Goal: Information Seeking & Learning: Learn about a topic

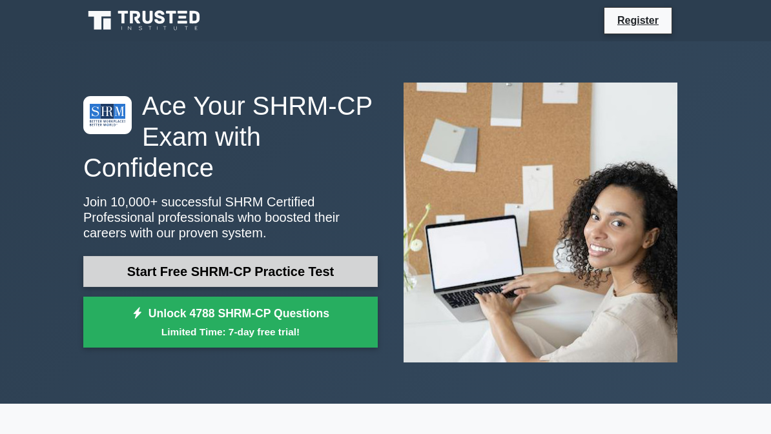
click at [240, 272] on link "Start Free SHRM-CP Practice Test" at bounding box center [230, 271] width 294 height 31
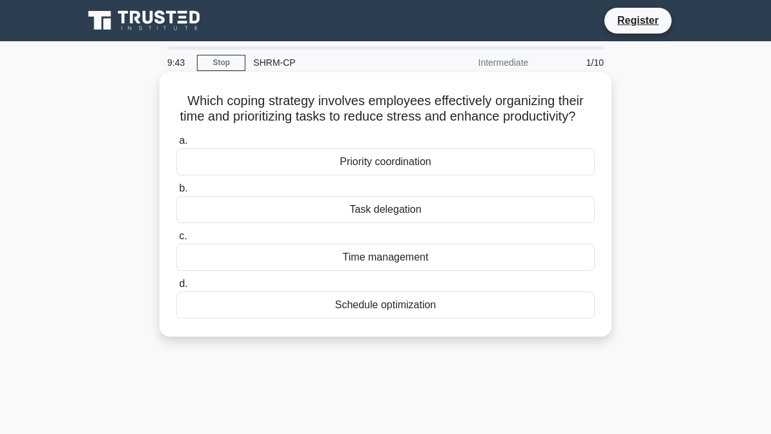
click at [476, 271] on div "Time management" at bounding box center [385, 257] width 418 height 27
click at [176, 241] on input "c. Time management" at bounding box center [176, 236] width 0 height 8
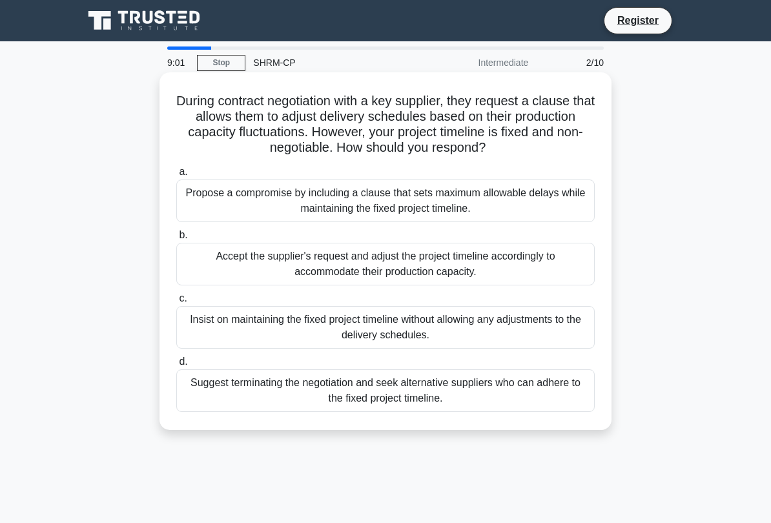
click at [535, 222] on div "Propose a compromise by including a clause that sets maximum allowable delays w…" at bounding box center [385, 200] width 418 height 43
click at [176, 176] on input "a. Propose a compromise by including a clause that sets maximum allowable delay…" at bounding box center [176, 172] width 0 height 8
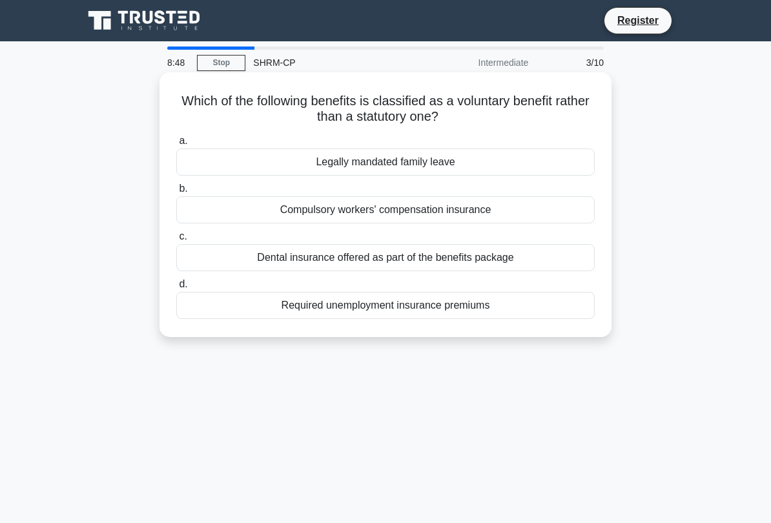
click at [506, 267] on div "Dental insurance offered as part of the benefits package" at bounding box center [385, 257] width 418 height 27
click at [176, 241] on input "c. Dental insurance offered as part of the benefits package" at bounding box center [176, 236] width 0 height 8
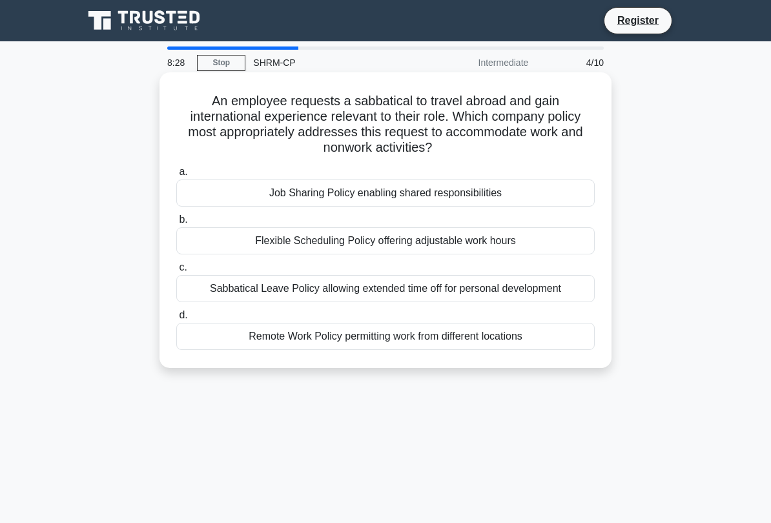
click at [533, 301] on div "Sabbatical Leave Policy allowing extended time off for personal development" at bounding box center [385, 288] width 418 height 27
click at [176, 272] on input "c. Sabbatical Leave Policy allowing extended time off for personal development" at bounding box center [176, 267] width 0 height 8
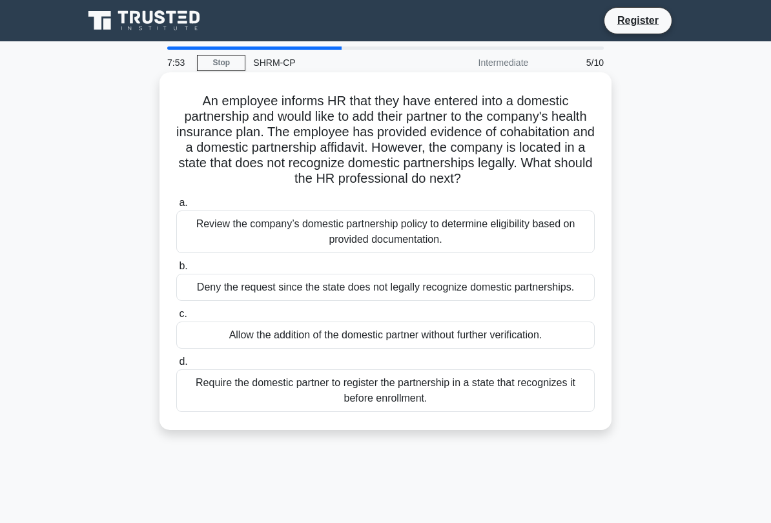
click at [530, 233] on div "Review the company’s domestic partnership policy to determine eligibility based…" at bounding box center [385, 231] width 418 height 43
click at [176, 207] on input "a. Review the company’s domestic partnership policy to determine eligibility ba…" at bounding box center [176, 203] width 0 height 8
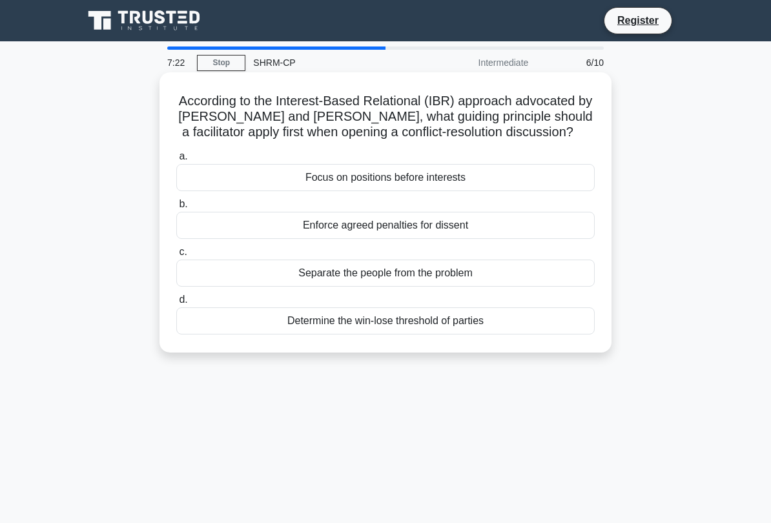
click at [564, 287] on div "Separate the people from the problem" at bounding box center [385, 273] width 418 height 27
click at [176, 256] on input "c. Separate the people from the problem" at bounding box center [176, 252] width 0 height 8
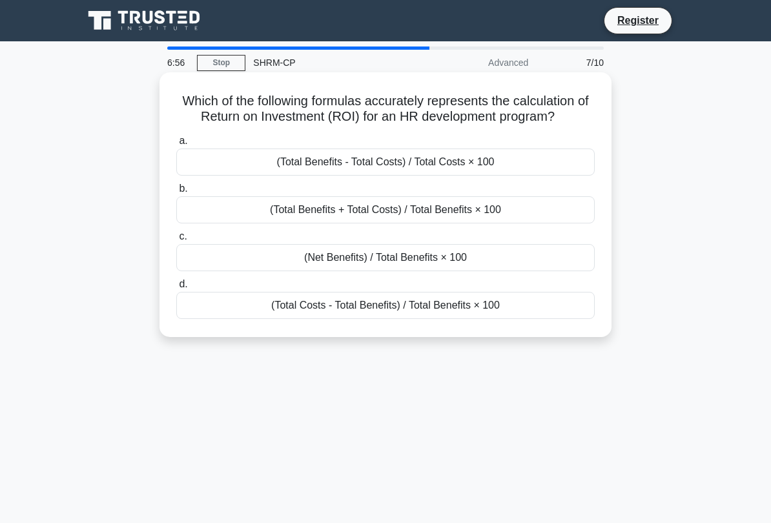
click at [489, 319] on div "(Total Costs - Total Benefits) / Total Benefits × 100" at bounding box center [385, 305] width 418 height 27
click at [176, 289] on input "d. (Total Costs - Total Benefits) / Total Benefits × 100" at bounding box center [176, 284] width 0 height 8
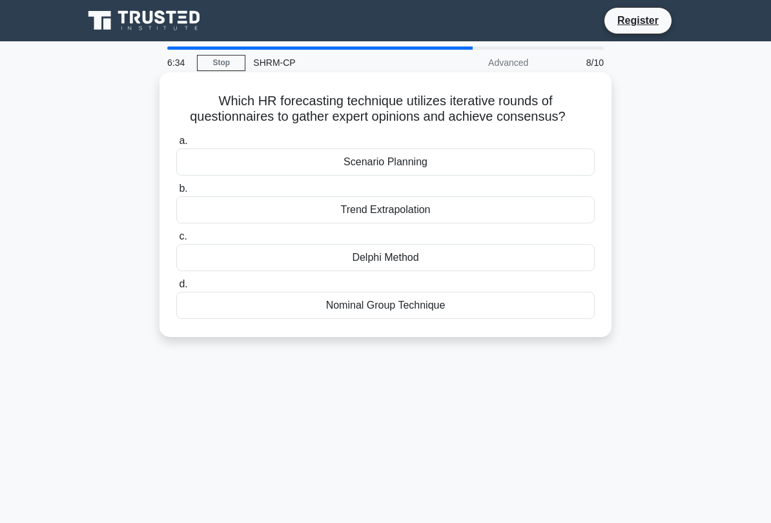
click at [565, 176] on div "Scenario Planning" at bounding box center [385, 161] width 418 height 27
click at [176, 145] on input "a. Scenario Planning" at bounding box center [176, 141] width 0 height 8
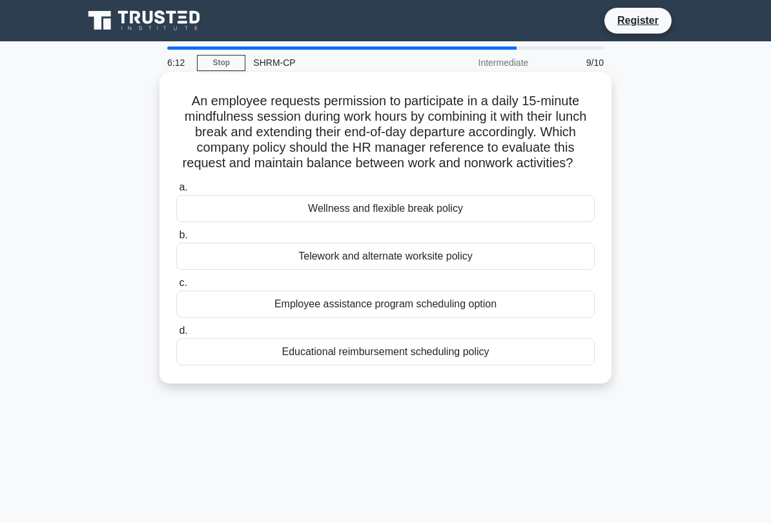
click at [526, 222] on div "Wellness and flexible break policy" at bounding box center [385, 208] width 418 height 27
click at [176, 192] on input "a. Wellness and flexible break policy" at bounding box center [176, 187] width 0 height 8
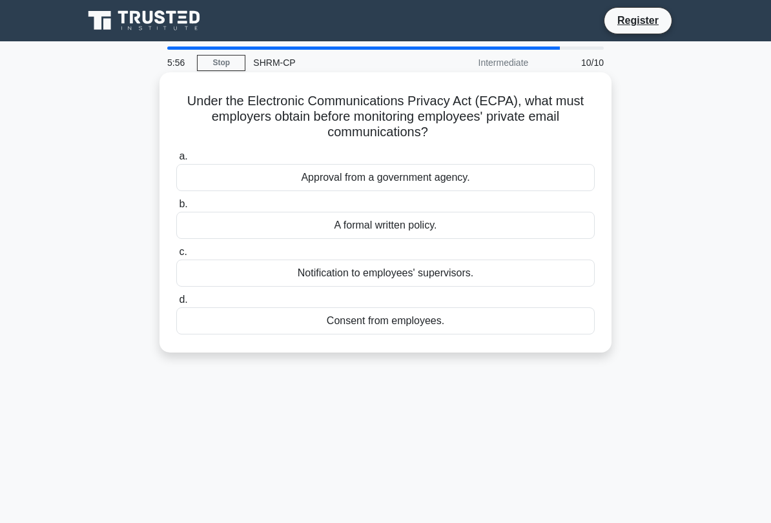
click at [518, 319] on div "Consent from employees." at bounding box center [385, 320] width 418 height 27
click at [176, 304] on input "d. Consent from employees." at bounding box center [176, 300] width 0 height 8
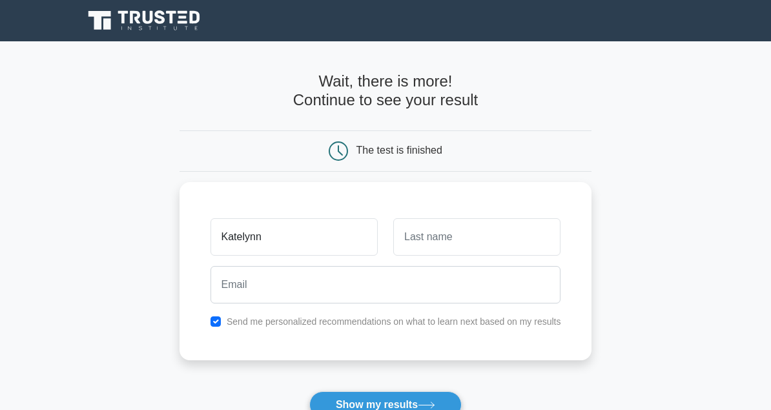
type input "Katelynn"
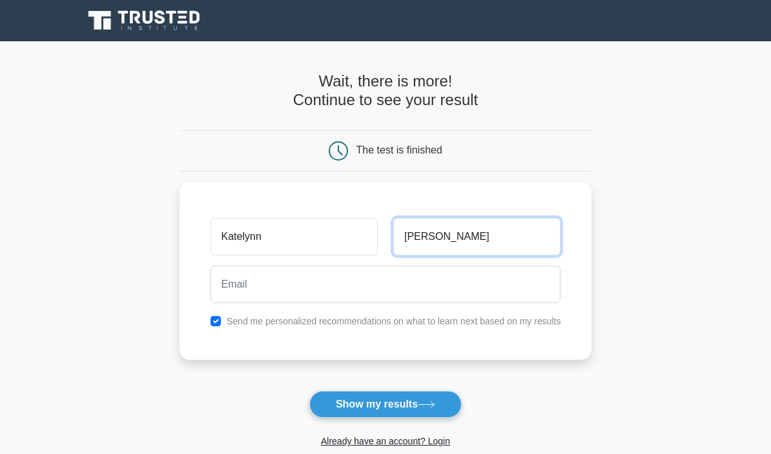
type input "owens"
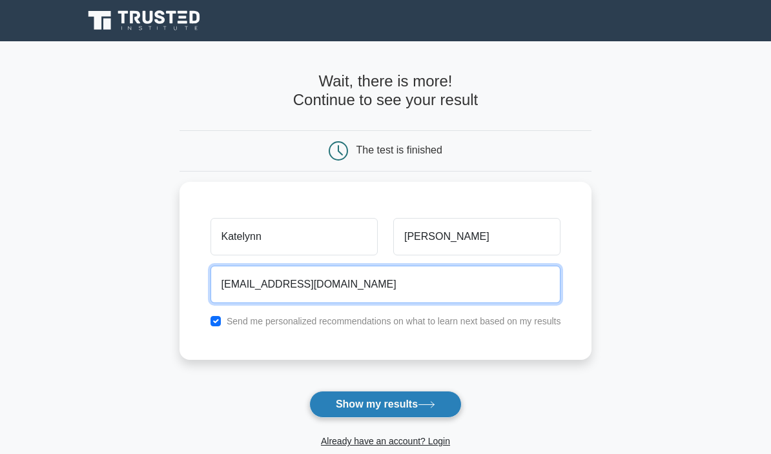
type input "owenskm96@gmail.com"
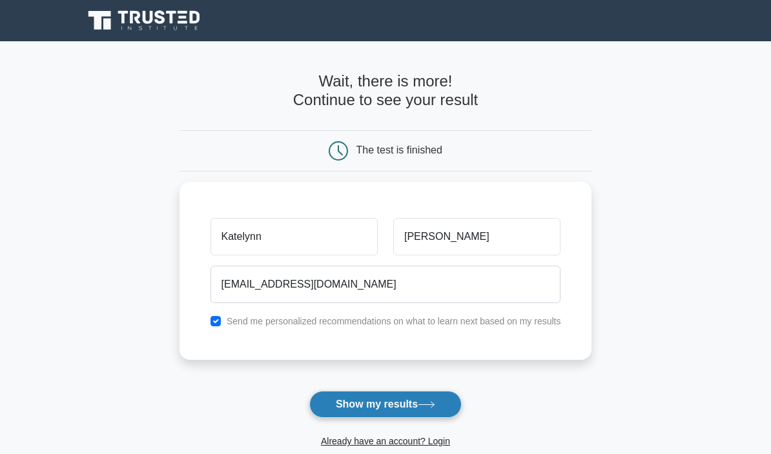
click at [414, 399] on button "Show my results" at bounding box center [385, 404] width 152 height 27
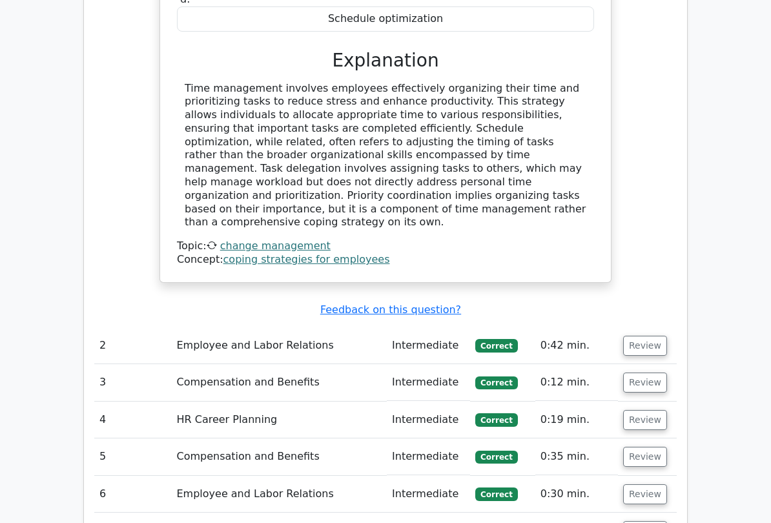
scroll to position [1356, 0]
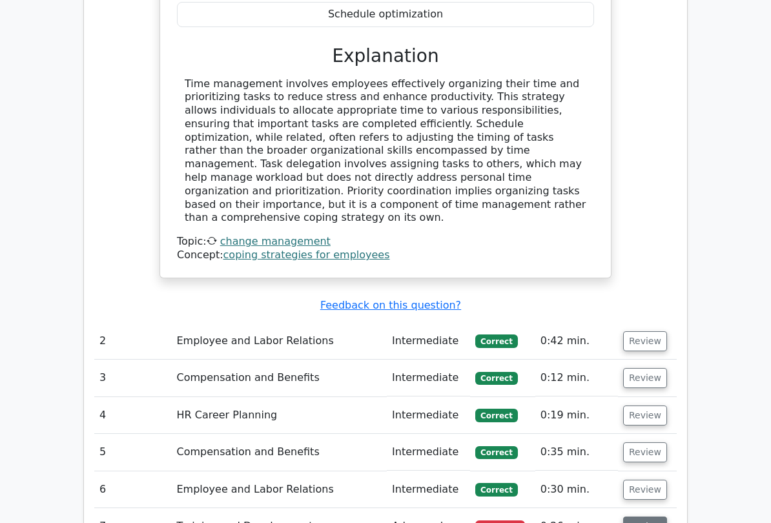
click at [648, 454] on button "Review" at bounding box center [645, 527] width 44 height 20
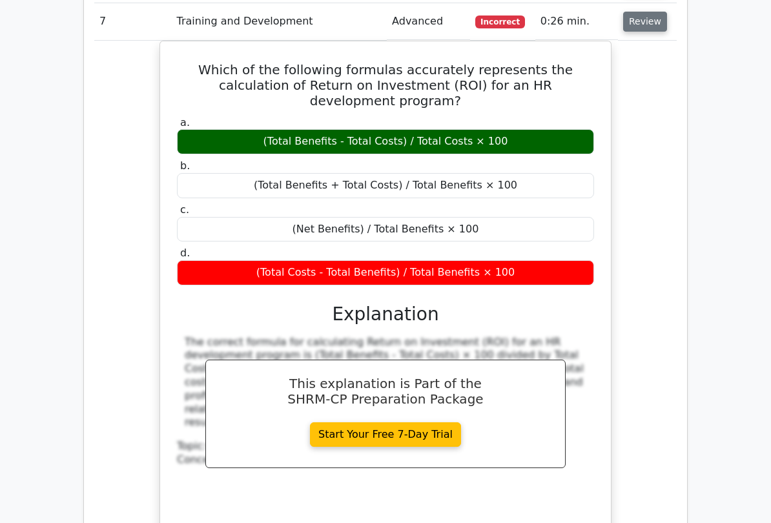
scroll to position [1862, 0]
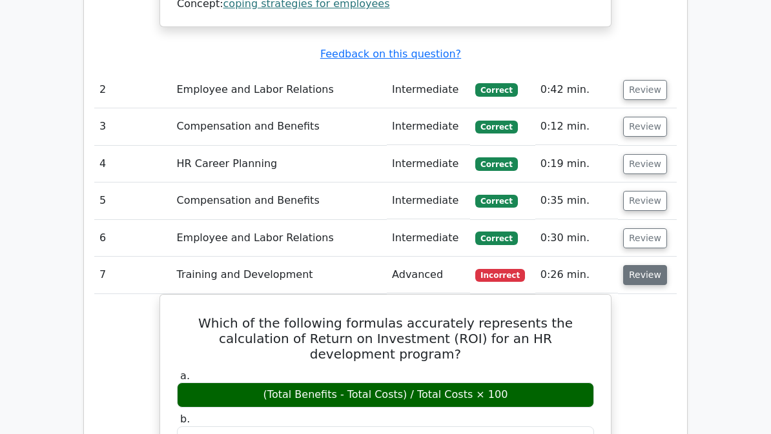
click at [643, 266] on button "Review" at bounding box center [645, 276] width 44 height 20
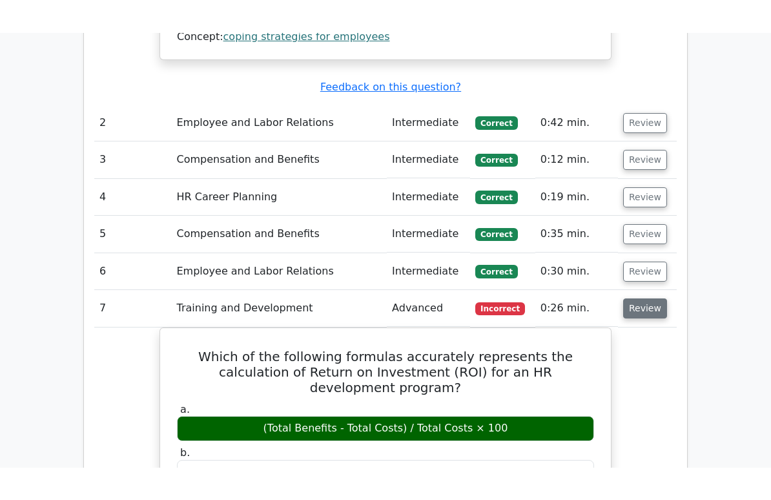
scroll to position [1608, 0]
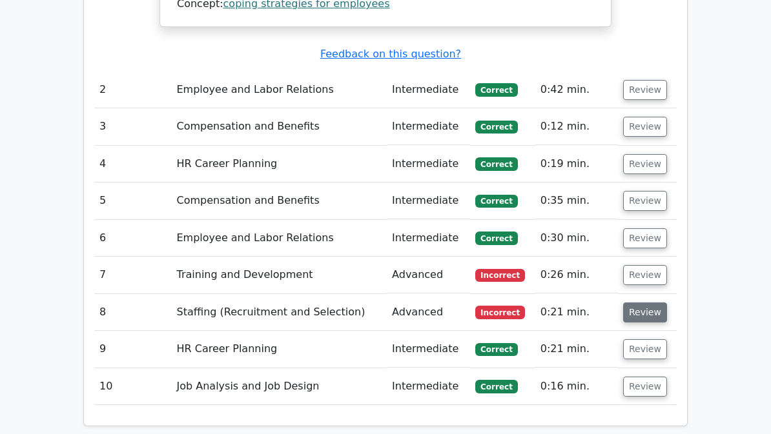
click at [645, 303] on button "Review" at bounding box center [645, 313] width 44 height 20
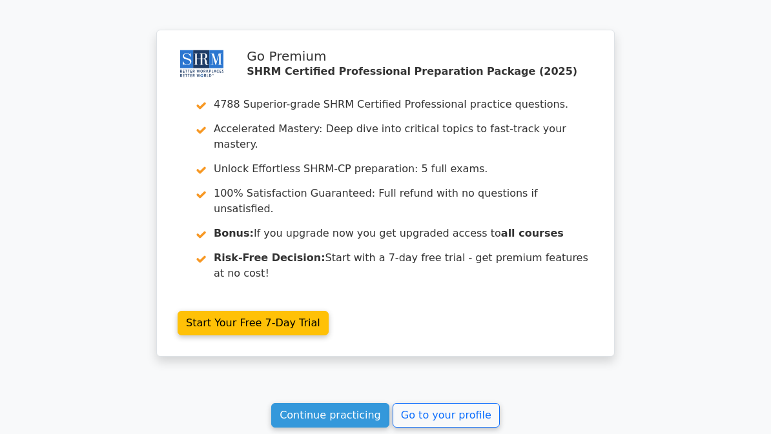
scroll to position [2577, 0]
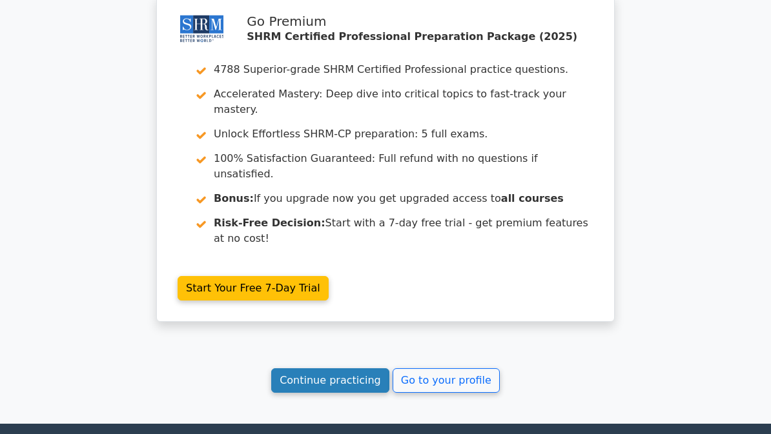
click at [325, 369] on link "Continue practicing" at bounding box center [330, 381] width 118 height 25
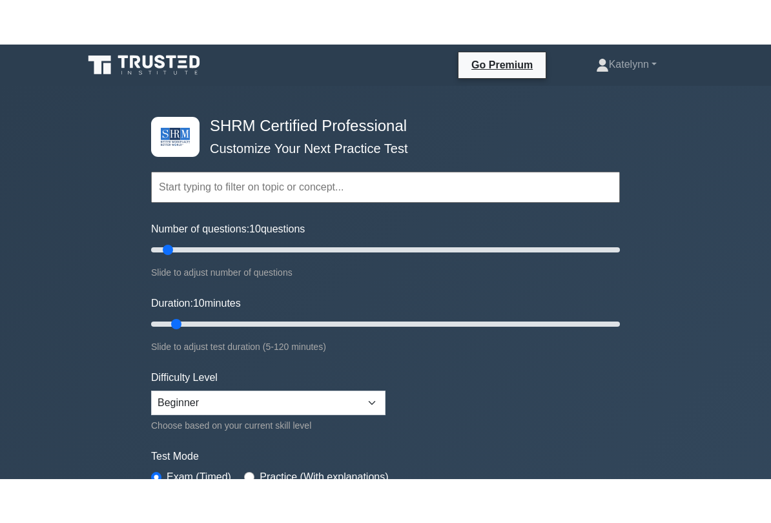
scroll to position [63, 0]
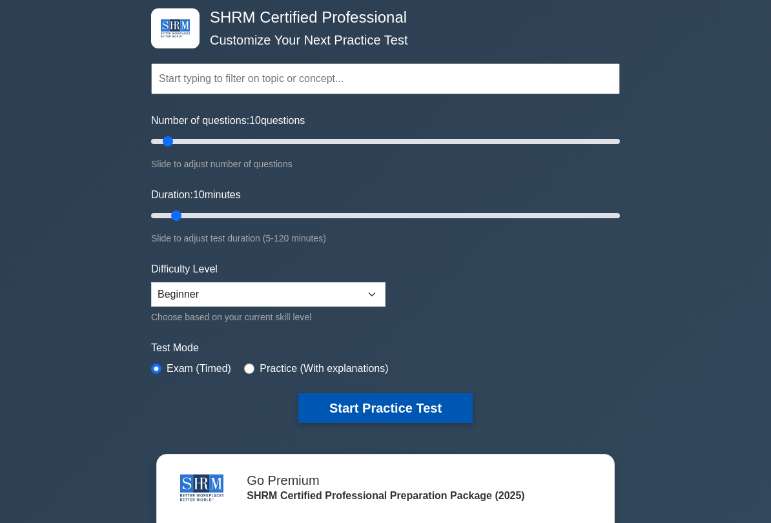
click at [406, 396] on button "Start Practice Test" at bounding box center [385, 409] width 174 height 30
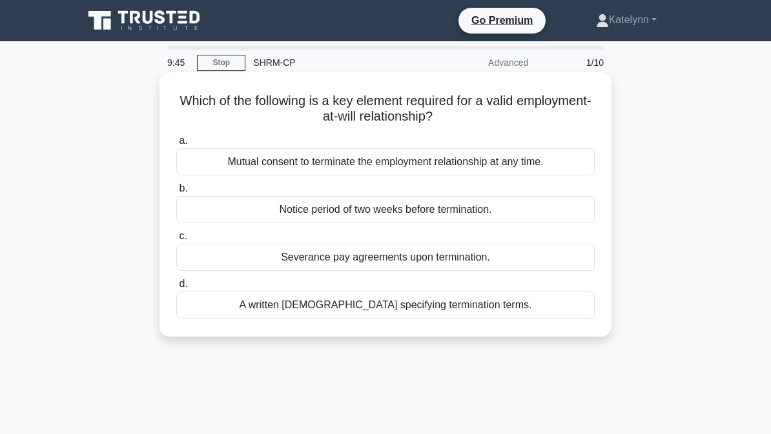
click at [558, 173] on div "Mutual consent to terminate the employment relationship at any time." at bounding box center [385, 161] width 418 height 27
click at [176, 145] on input "a. Mutual consent to terminate the employment relationship at any time." at bounding box center [176, 141] width 0 height 8
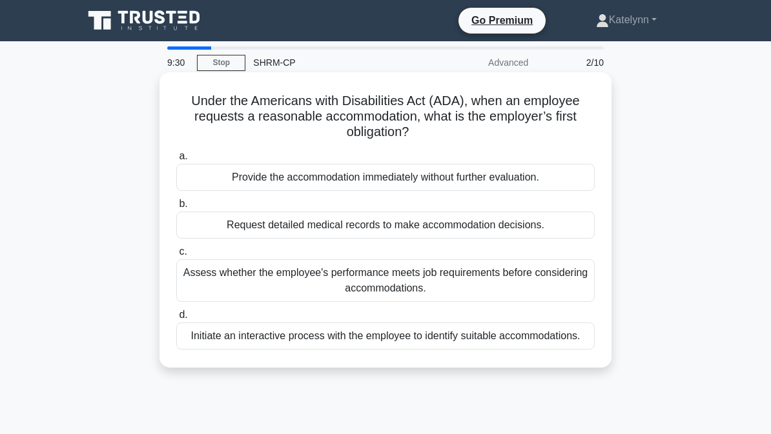
click at [549, 350] on div "Initiate an interactive process with the employee to identify suitable accommod…" at bounding box center [385, 336] width 418 height 27
click at [176, 320] on input "d. Initiate an interactive process with the employee to identify suitable accom…" at bounding box center [176, 315] width 0 height 8
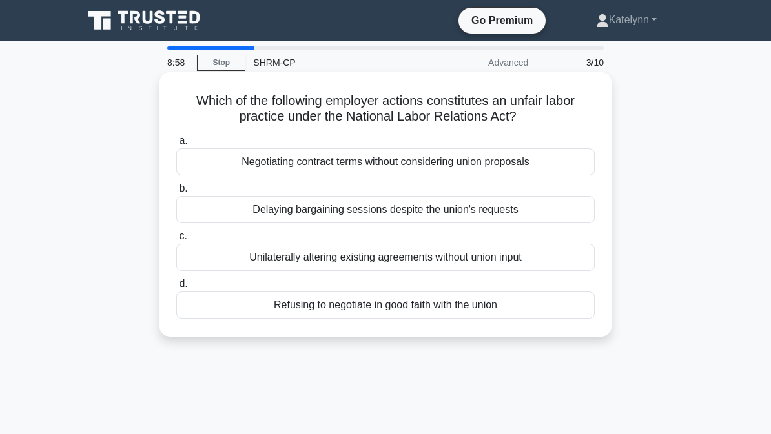
click at [570, 269] on div "Unilaterally altering existing agreements without union input" at bounding box center [385, 257] width 418 height 27
click at [176, 241] on input "c. Unilaterally altering existing agreements without union input" at bounding box center [176, 236] width 0 height 8
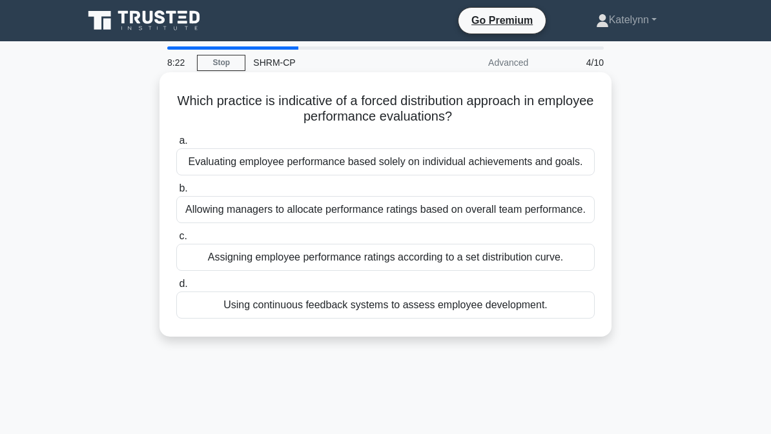
click at [564, 223] on div "Allowing managers to allocate performance ratings based on overall team perform…" at bounding box center [385, 209] width 418 height 27
click at [176, 193] on input "b. Allowing managers to allocate performance ratings based on overall team perf…" at bounding box center [176, 189] width 0 height 8
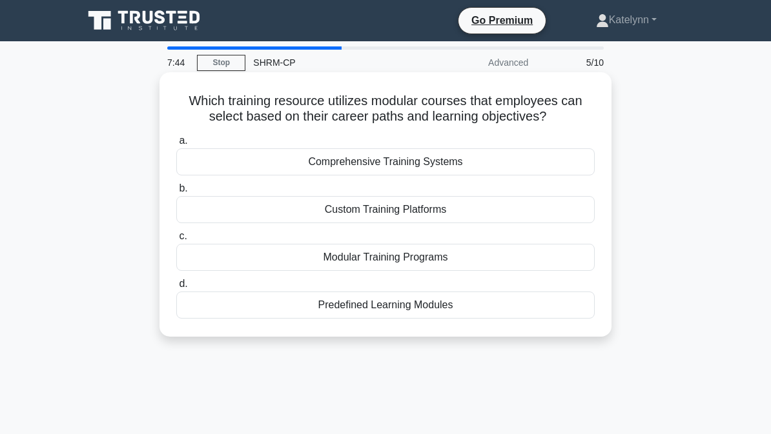
click at [548, 176] on div "Comprehensive Training Systems" at bounding box center [385, 161] width 418 height 27
click at [176, 145] on input "a. Comprehensive Training Systems" at bounding box center [176, 141] width 0 height 8
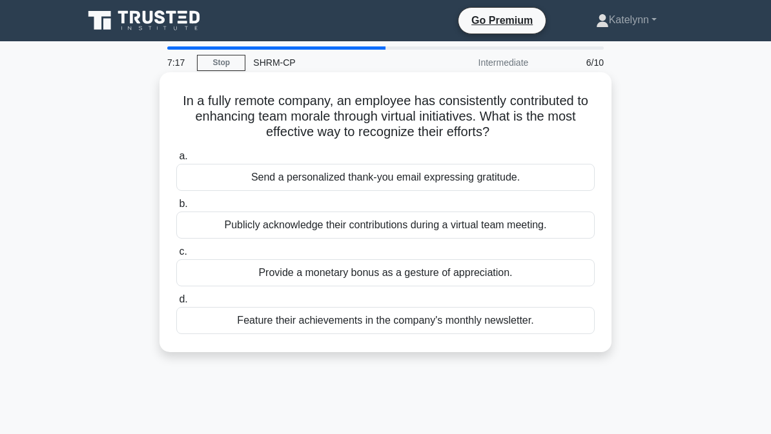
click at [567, 239] on div "Publicly acknowledge their contributions during a virtual team meeting." at bounding box center [385, 225] width 418 height 27
click at [176, 209] on input "b. Publicly acknowledge their contributions during a virtual team meeting." at bounding box center [176, 204] width 0 height 8
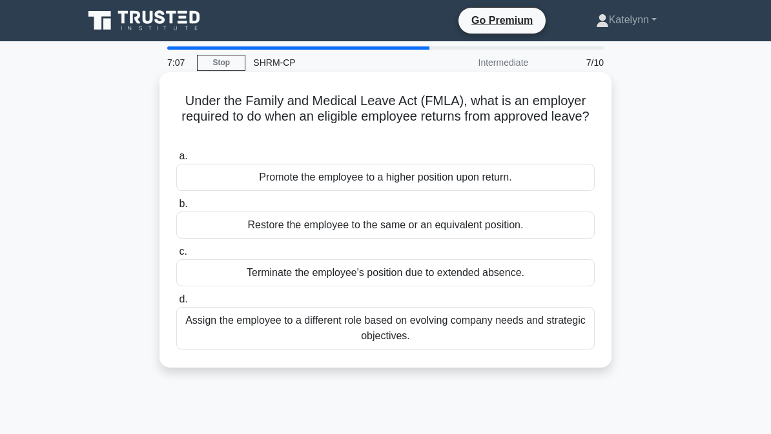
click at [578, 234] on div "Restore the employee to the same or an equivalent position." at bounding box center [385, 225] width 418 height 27
click at [176, 209] on input "b. Restore the employee to the same or an equivalent position." at bounding box center [176, 204] width 0 height 8
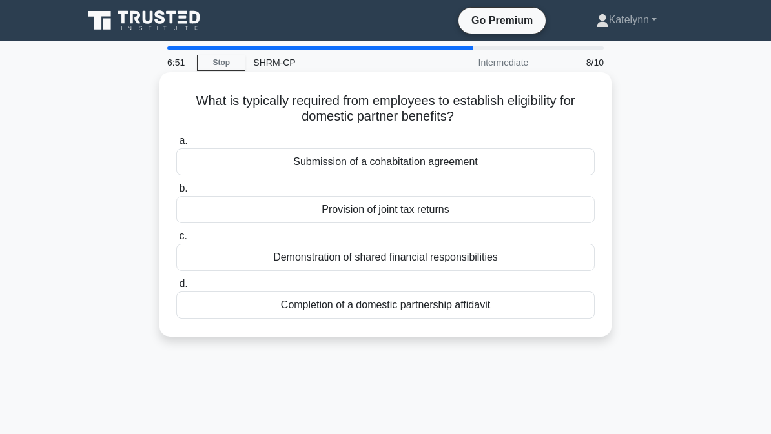
click at [569, 169] on div "Submission of a cohabitation agreement" at bounding box center [385, 161] width 418 height 27
click at [176, 145] on input "a. Submission of a cohabitation agreement" at bounding box center [176, 141] width 0 height 8
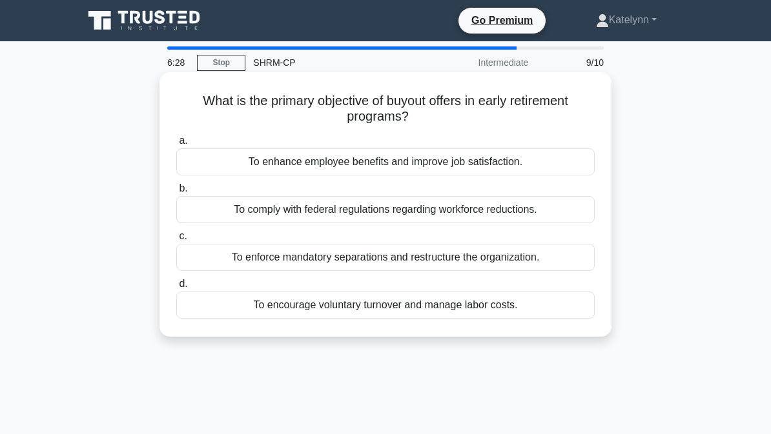
click at [560, 318] on div "To encourage voluntary turnover and manage labor costs." at bounding box center [385, 305] width 418 height 27
click at [176, 289] on input "d. To encourage voluntary turnover and manage labor costs." at bounding box center [176, 284] width 0 height 8
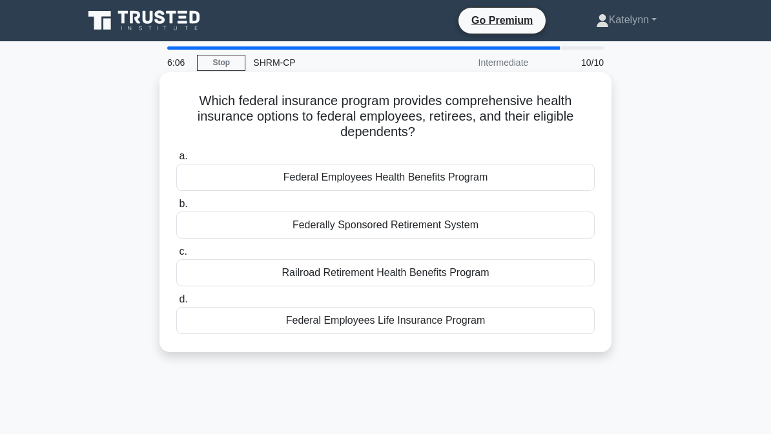
click at [527, 158] on label "a. Federal Employees Health Benefits Program" at bounding box center [385, 169] width 418 height 43
click at [176, 158] on input "a. Federal Employees Health Benefits Program" at bounding box center [176, 156] width 0 height 8
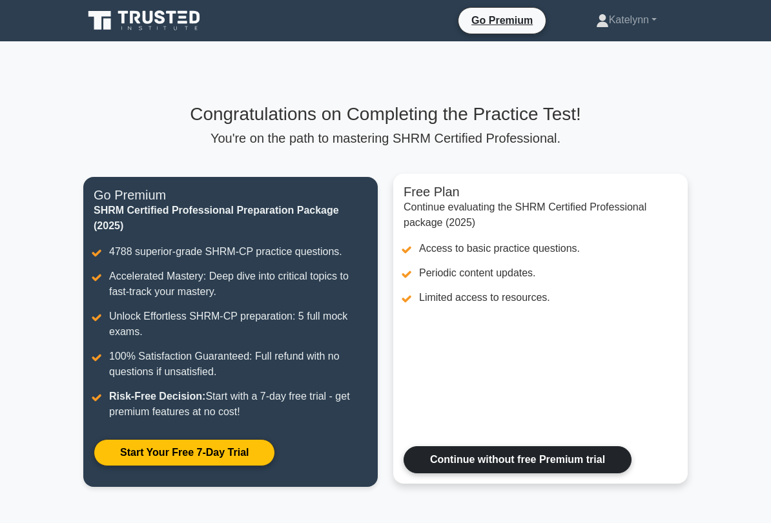
click at [515, 434] on link "Continue without free Premium trial" at bounding box center [517, 459] width 228 height 27
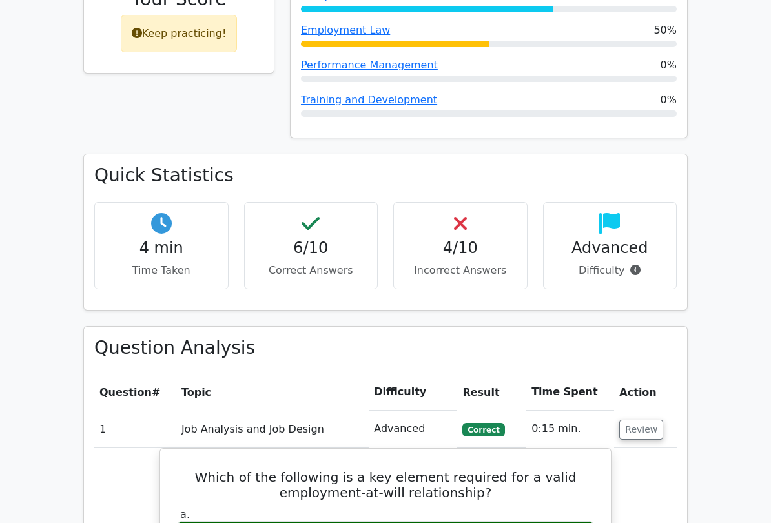
scroll to position [733, 0]
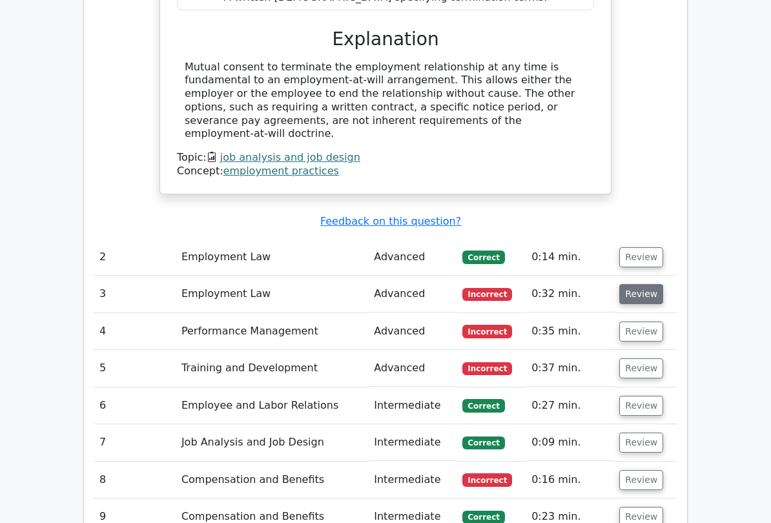
click at [620, 285] on button "Review" at bounding box center [641, 295] width 44 height 20
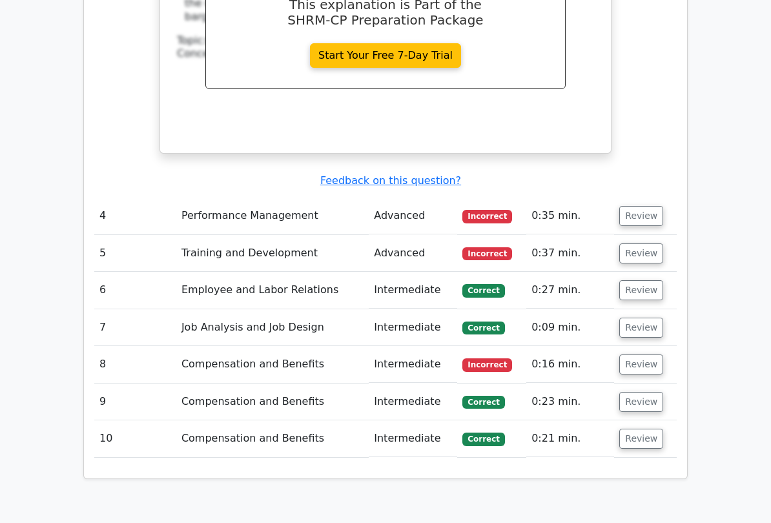
scroll to position [1960, 0]
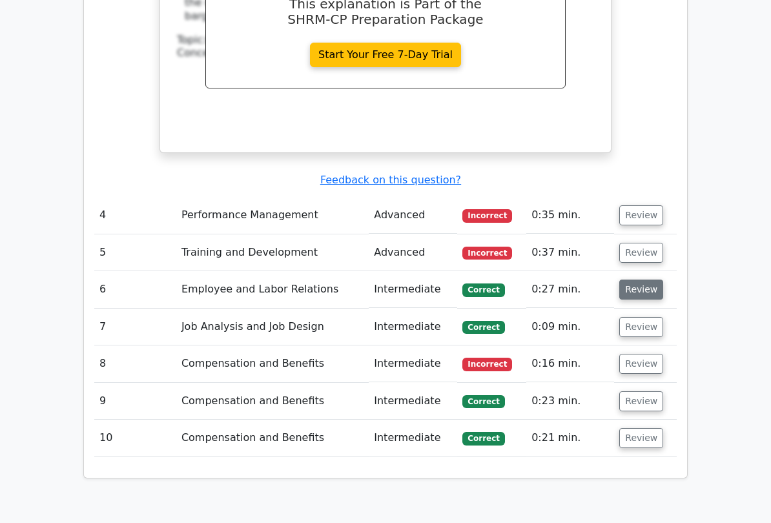
click at [634, 280] on button "Review" at bounding box center [641, 290] width 44 height 20
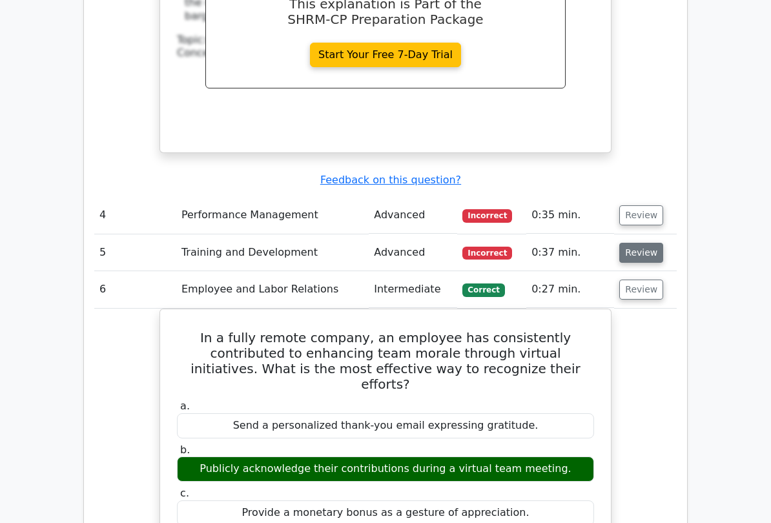
click at [643, 243] on button "Review" at bounding box center [641, 253] width 44 height 20
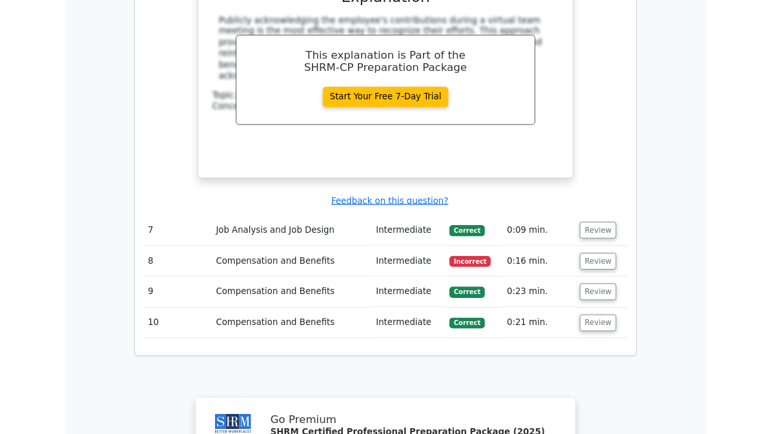
scroll to position [3057, 0]
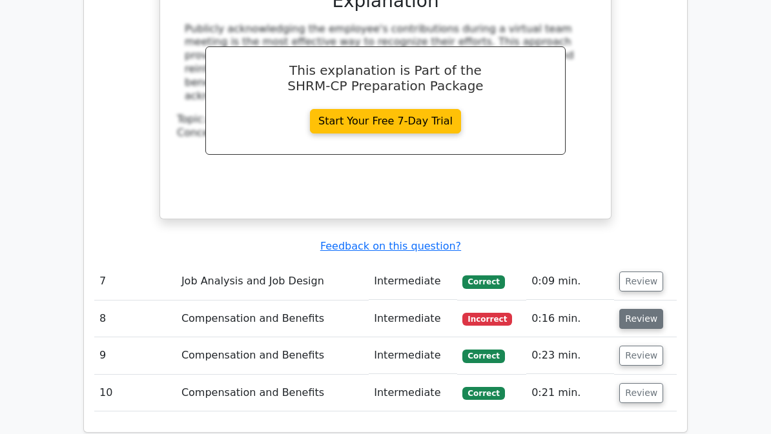
click at [649, 309] on button "Review" at bounding box center [641, 319] width 44 height 20
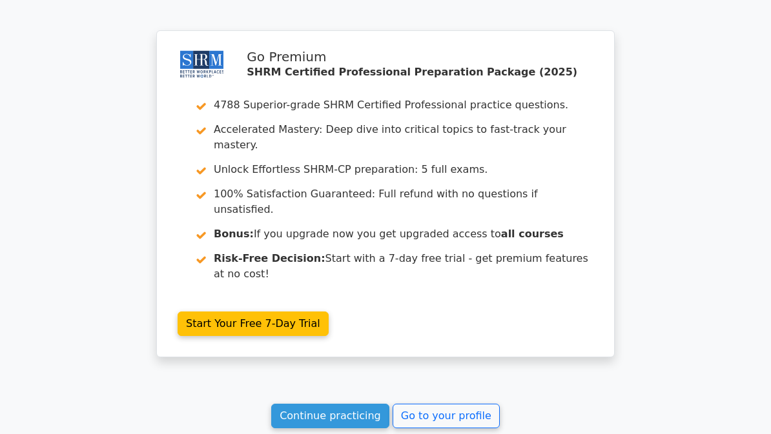
scroll to position [4012, 0]
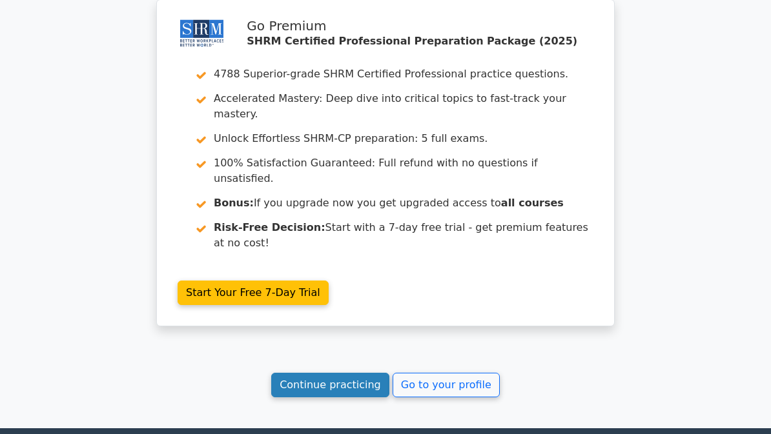
click at [338, 373] on link "Continue practicing" at bounding box center [330, 385] width 118 height 25
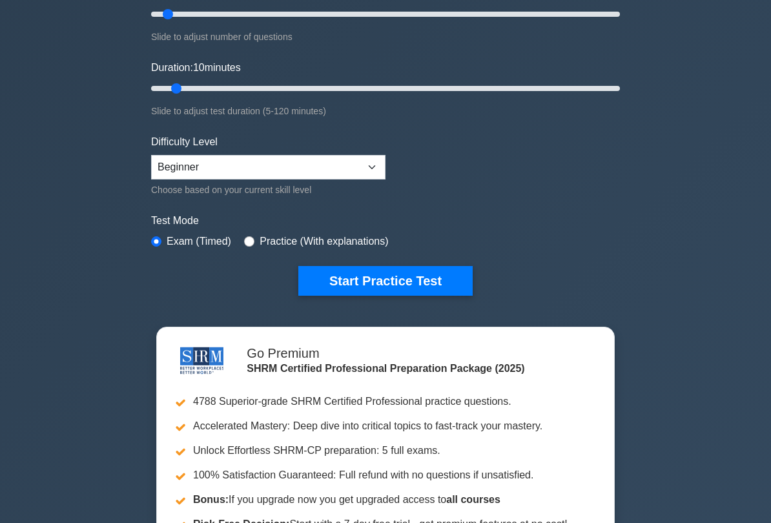
scroll to position [192, 0]
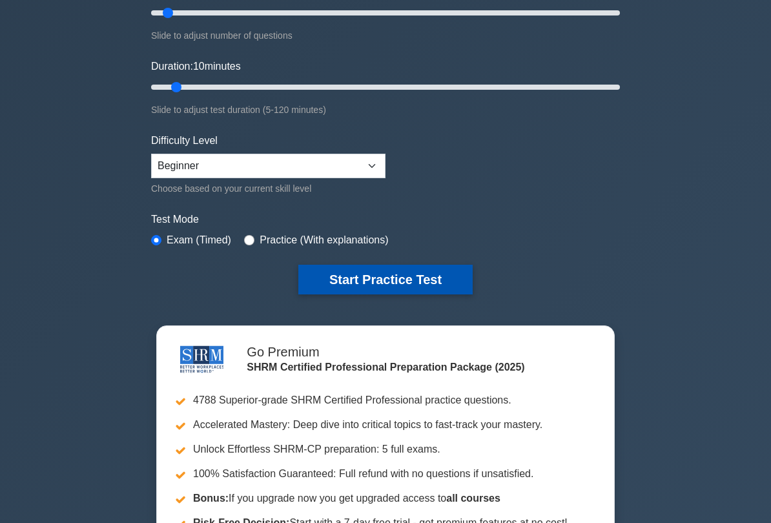
click at [416, 285] on button "Start Practice Test" at bounding box center [385, 280] width 174 height 30
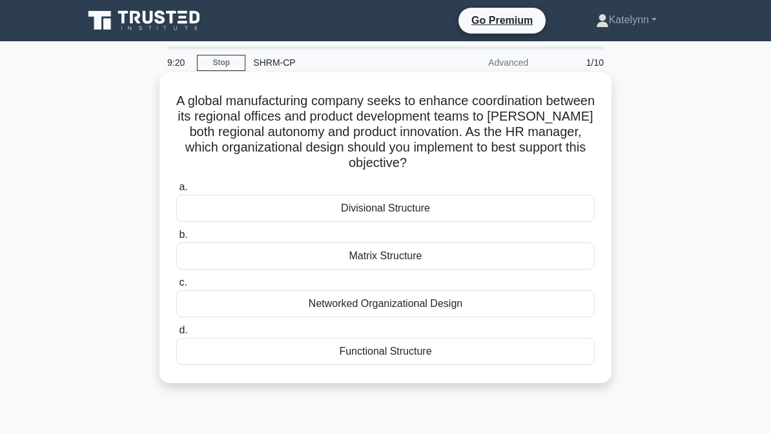
click at [319, 348] on div "Functional Structure" at bounding box center [385, 351] width 418 height 27
click at [176, 335] on input "d. Functional Structure" at bounding box center [176, 331] width 0 height 8
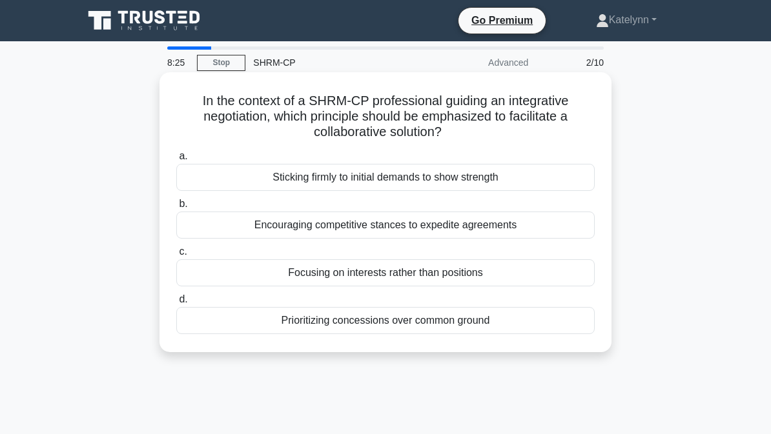
click at [522, 276] on div "Focusing on interests rather than positions" at bounding box center [385, 273] width 418 height 27
click at [176, 256] on input "c. Focusing on interests rather than positions" at bounding box center [176, 252] width 0 height 8
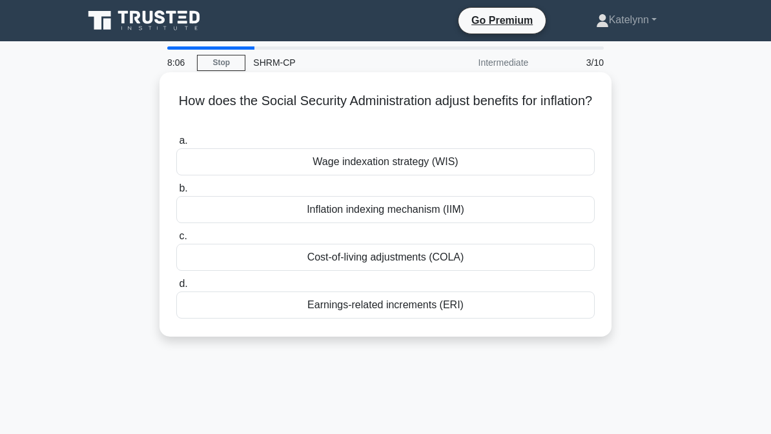
click at [537, 220] on div "Inflation indexing mechanism (IIM)" at bounding box center [385, 209] width 418 height 27
click at [176, 193] on input "b. Inflation indexing mechanism (IIM)" at bounding box center [176, 189] width 0 height 8
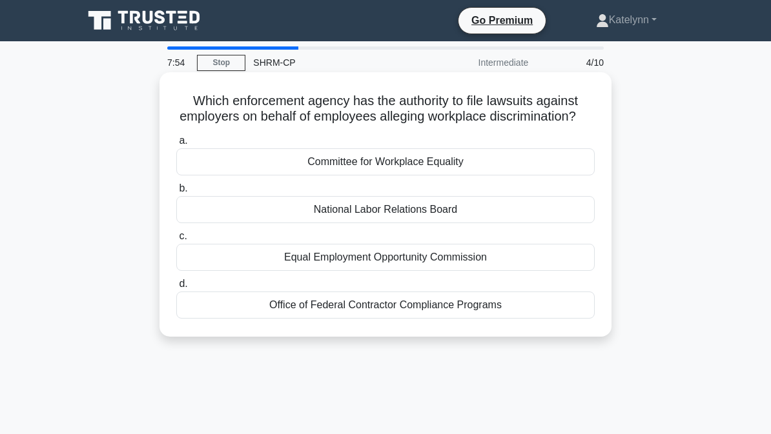
click at [473, 271] on div "Equal Employment Opportunity Commission" at bounding box center [385, 257] width 418 height 27
click at [176, 241] on input "c. Equal Employment Opportunity Commission" at bounding box center [176, 236] width 0 height 8
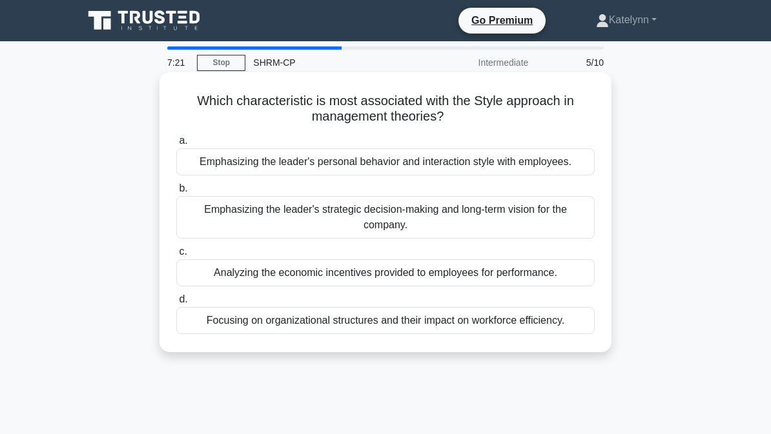
click at [484, 171] on div "Emphasizing the leader's personal behavior and interaction style with employees." at bounding box center [385, 161] width 418 height 27
click at [176, 145] on input "a. Emphasizing the leader's personal behavior and interaction style with employ…" at bounding box center [176, 141] width 0 height 8
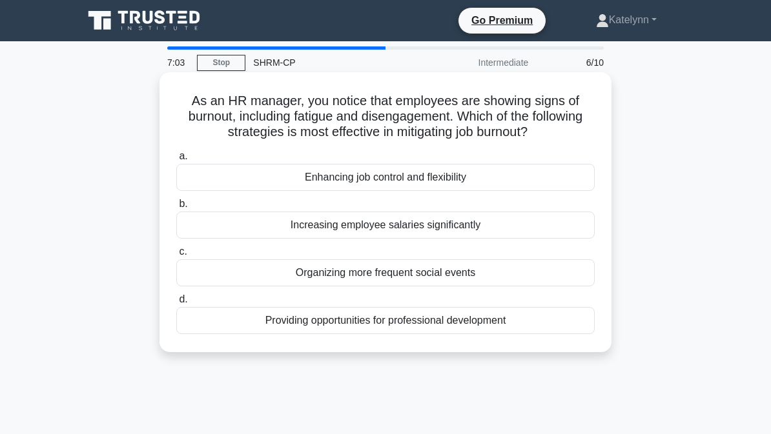
click at [444, 187] on div "Enhancing job control and flexibility" at bounding box center [385, 177] width 418 height 27
click at [176, 161] on input "a. Enhancing job control and flexibility" at bounding box center [176, 156] width 0 height 8
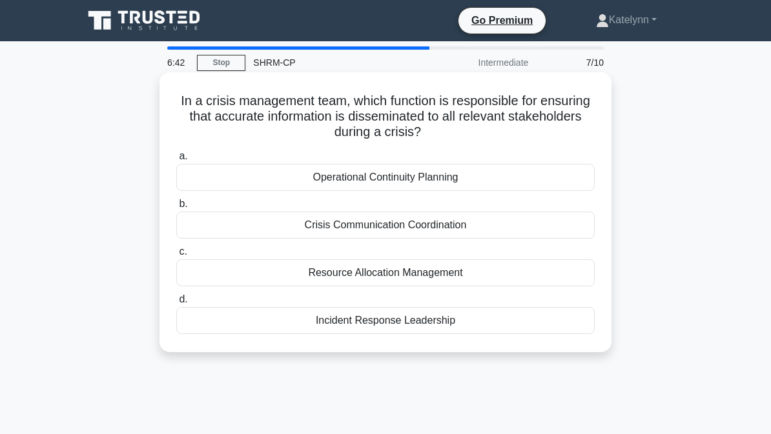
click at [568, 225] on div "Crisis Communication Coordination" at bounding box center [385, 225] width 418 height 27
click at [176, 209] on input "b. Crisis Communication Coordination" at bounding box center [176, 204] width 0 height 8
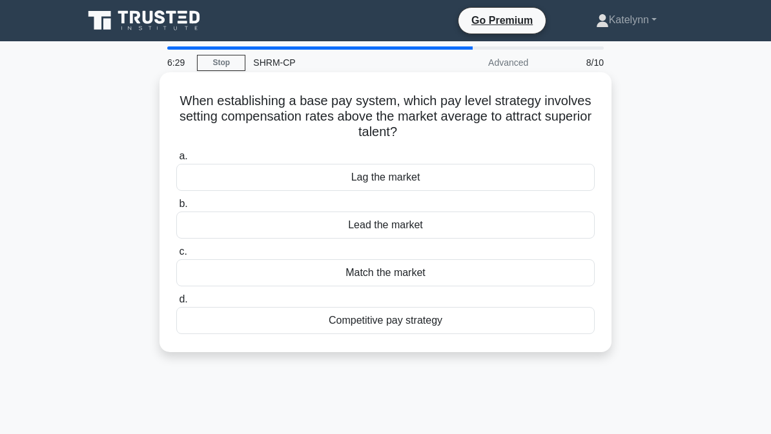
click at [513, 236] on div "Lead the market" at bounding box center [385, 225] width 418 height 27
click at [176, 209] on input "b. Lead the market" at bounding box center [176, 204] width 0 height 8
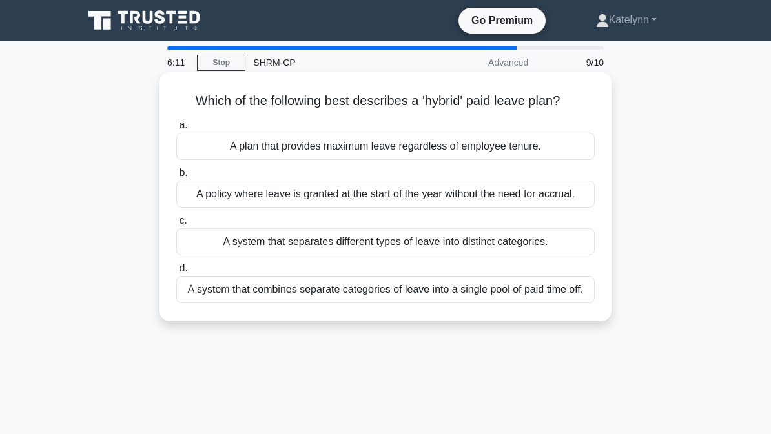
click at [566, 303] on div "A system that combines separate categories of leave into a single pool of paid …" at bounding box center [385, 289] width 418 height 27
click at [176, 273] on input "d. A system that combines separate categories of leave into a single pool of pa…" at bounding box center [176, 269] width 0 height 8
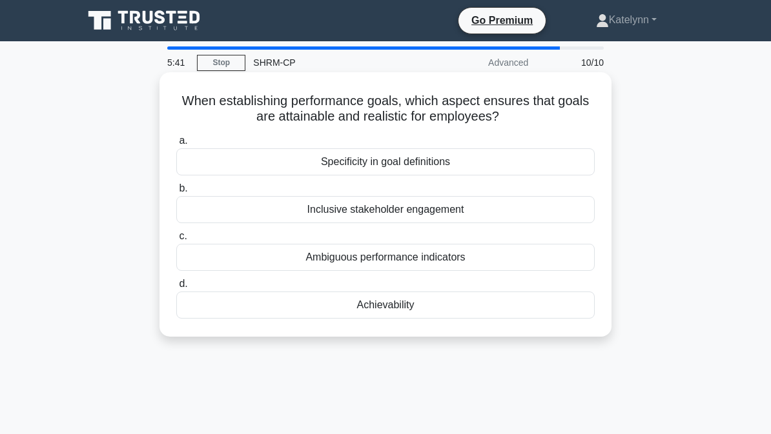
click at [587, 158] on div "Specificity in goal definitions" at bounding box center [385, 161] width 418 height 27
click at [176, 145] on input "a. Specificity in goal definitions" at bounding box center [176, 141] width 0 height 8
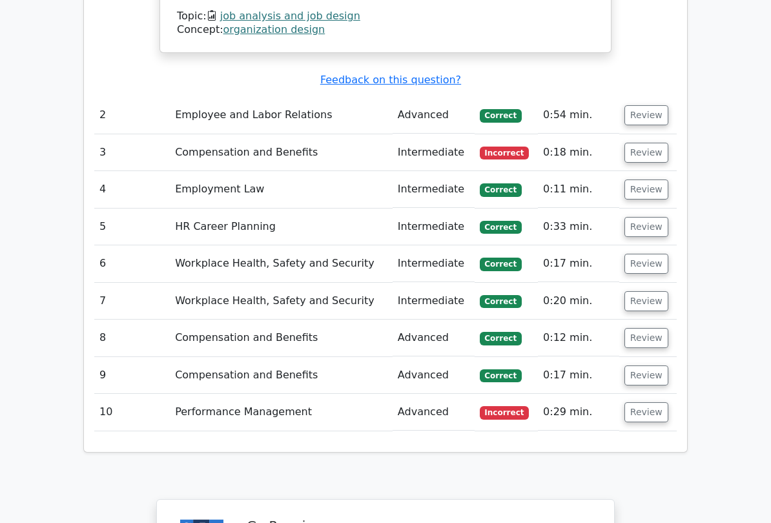
scroll to position [1648, 0]
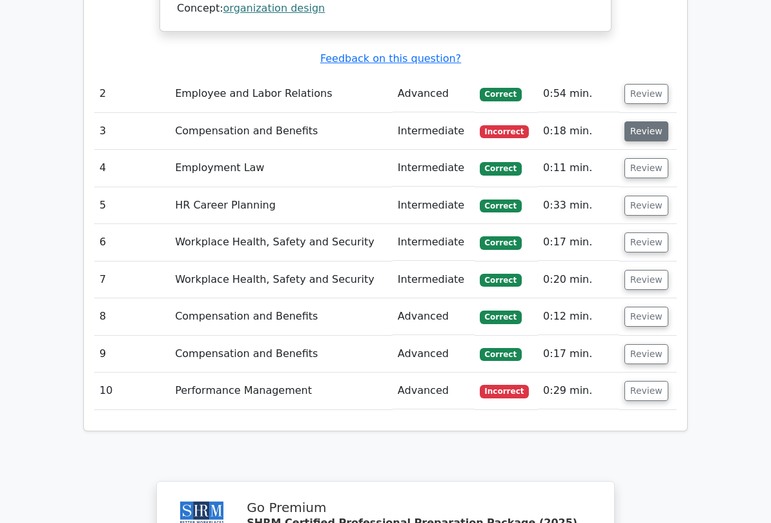
click at [650, 121] on button "Review" at bounding box center [646, 131] width 44 height 20
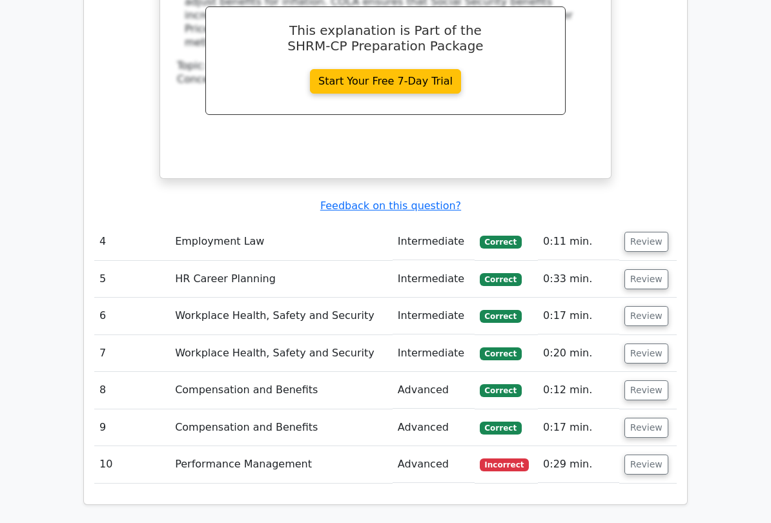
scroll to position [2096, 0]
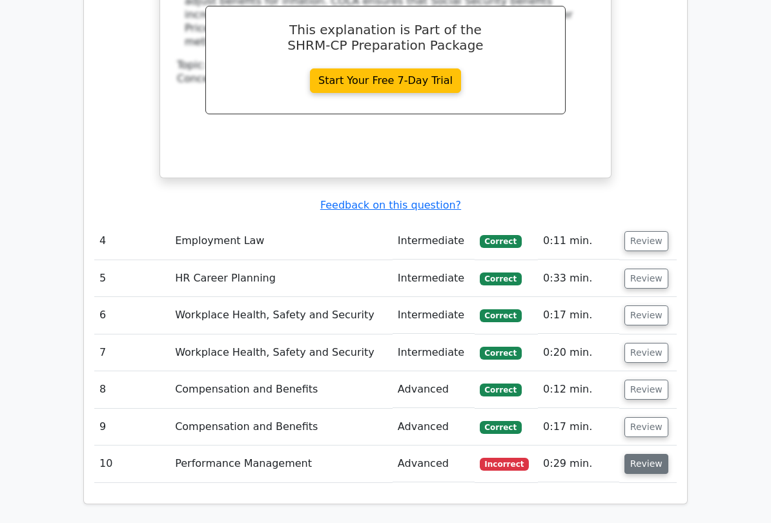
click at [660, 434] on button "Review" at bounding box center [646, 464] width 44 height 20
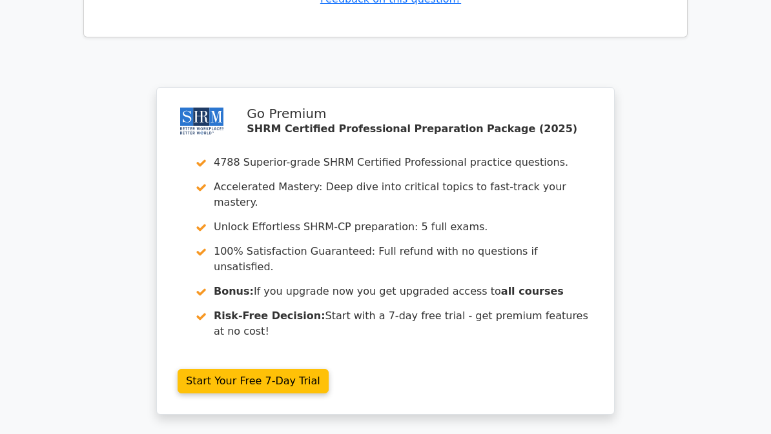
scroll to position [3203, 0]
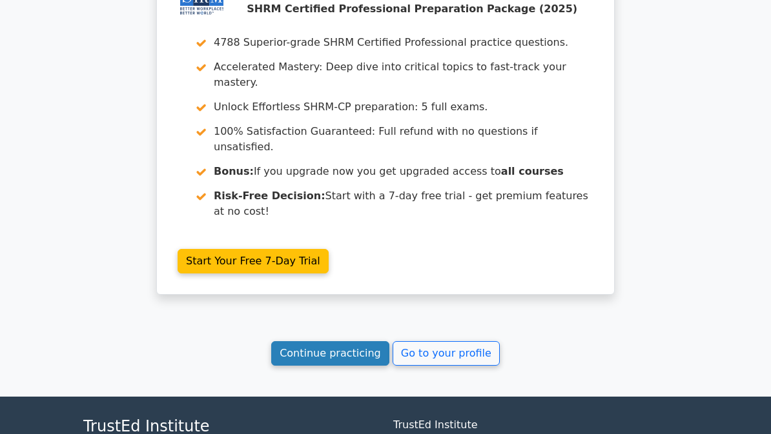
click at [322, 342] on link "Continue practicing" at bounding box center [330, 354] width 118 height 25
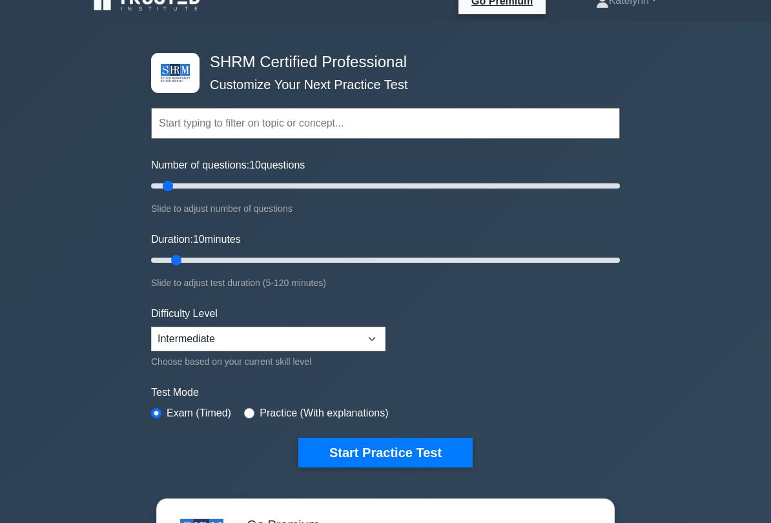
scroll to position [48, 0]
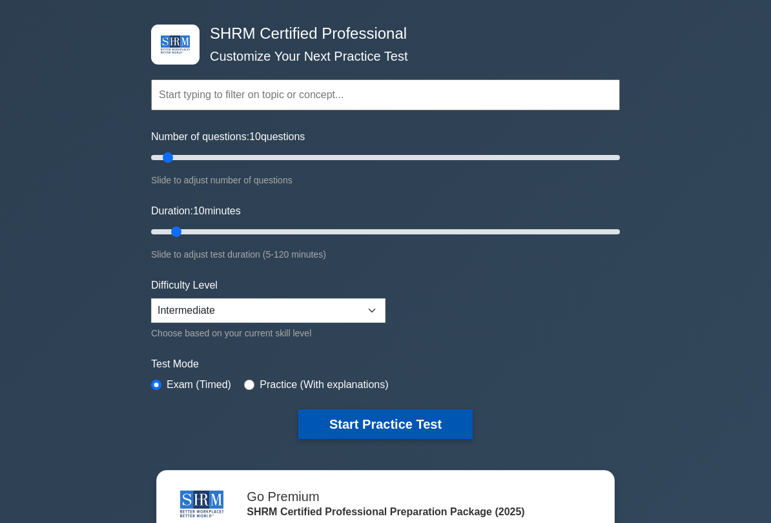
click at [331, 423] on button "Start Practice Test" at bounding box center [385, 424] width 174 height 30
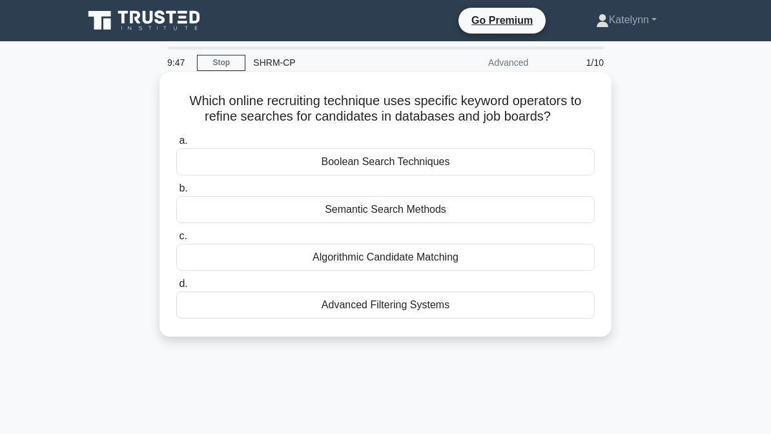
click at [424, 271] on div "Algorithmic Candidate Matching" at bounding box center [385, 257] width 418 height 27
click at [176, 241] on input "c. Algorithmic Candidate Matching" at bounding box center [176, 236] width 0 height 8
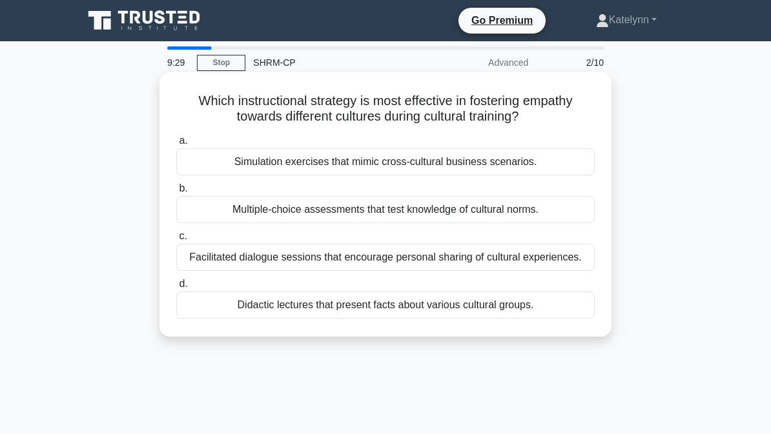
click at [519, 271] on div "Facilitated dialogue sessions that encourage personal sharing of cultural exper…" at bounding box center [385, 257] width 418 height 27
click at [176, 241] on input "c. Facilitated dialogue sessions that encourage personal sharing of cultural ex…" at bounding box center [176, 236] width 0 height 8
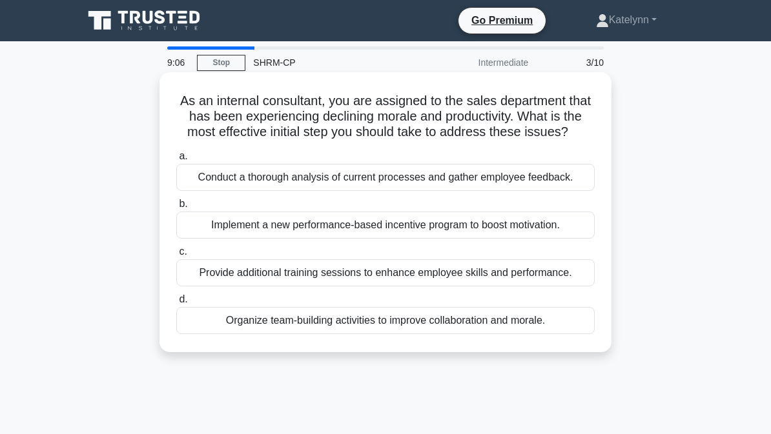
click at [579, 191] on div "Conduct a thorough analysis of current processes and gather employee feedback." at bounding box center [385, 177] width 418 height 27
click at [176, 161] on input "a. Conduct a thorough analysis of current processes and gather employee feedbac…" at bounding box center [176, 156] width 0 height 8
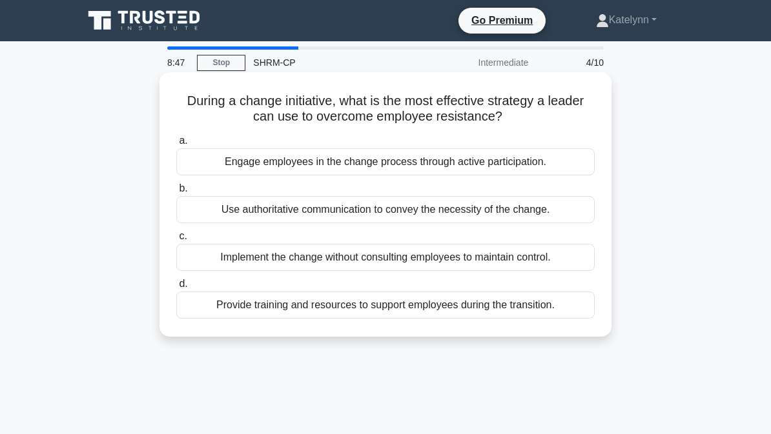
click at [575, 179] on div "a. Engage employees in the change process through active participation. b. Use …" at bounding box center [386, 225] width 434 height 191
click at [546, 160] on div "Engage employees in the change process through active participation." at bounding box center [385, 161] width 418 height 27
click at [176, 145] on input "a. Engage employees in the change process through active participation." at bounding box center [176, 141] width 0 height 8
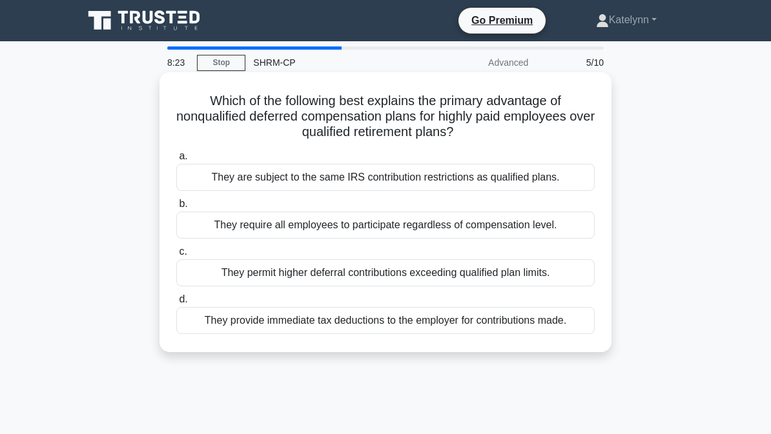
click at [548, 280] on div "They permit higher deferral contributions exceeding qualified plan limits." at bounding box center [385, 273] width 418 height 27
click at [176, 256] on input "c. They permit higher deferral contributions exceeding qualified plan limits." at bounding box center [176, 252] width 0 height 8
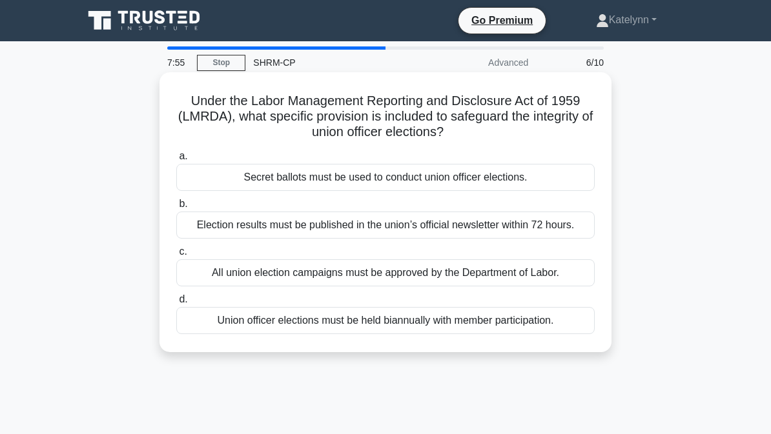
click at [483, 187] on div "Secret ballots must be used to conduct union officer elections." at bounding box center [385, 177] width 418 height 27
click at [176, 161] on input "a. Secret ballots must be used to conduct union officer elections." at bounding box center [176, 156] width 0 height 8
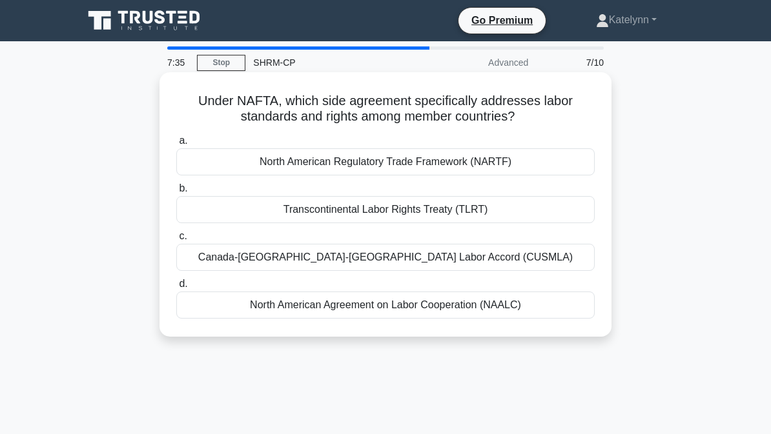
click at [513, 203] on div "Transcontinental Labor Rights Treaty (TLRT)" at bounding box center [385, 209] width 418 height 27
click at [176, 193] on input "b. Transcontinental Labor Rights Treaty (TLRT)" at bounding box center [176, 189] width 0 height 8
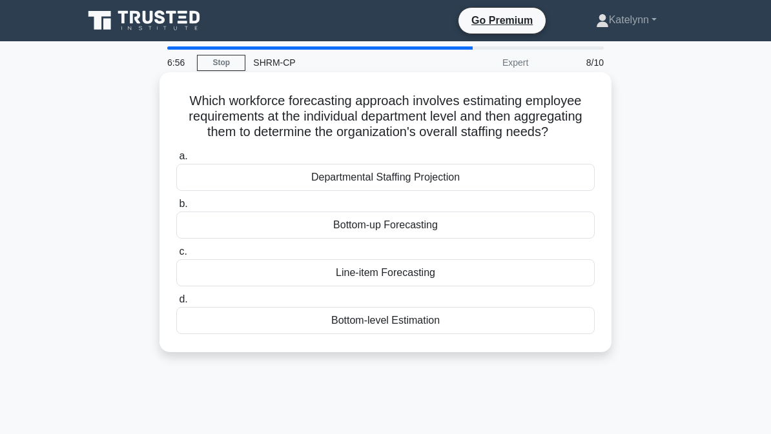
click at [489, 234] on div "Bottom-up Forecasting" at bounding box center [385, 225] width 418 height 27
click at [176, 209] on input "b. Bottom-up Forecasting" at bounding box center [176, 204] width 0 height 8
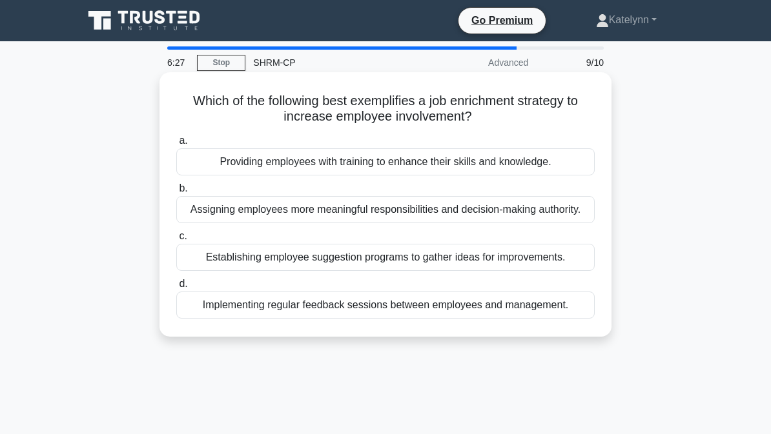
click at [551, 271] on div "Establishing employee suggestion programs to gather ideas for improvements." at bounding box center [385, 257] width 418 height 27
click at [176, 241] on input "c. Establishing employee suggestion programs to gather ideas for improvements." at bounding box center [176, 236] width 0 height 8
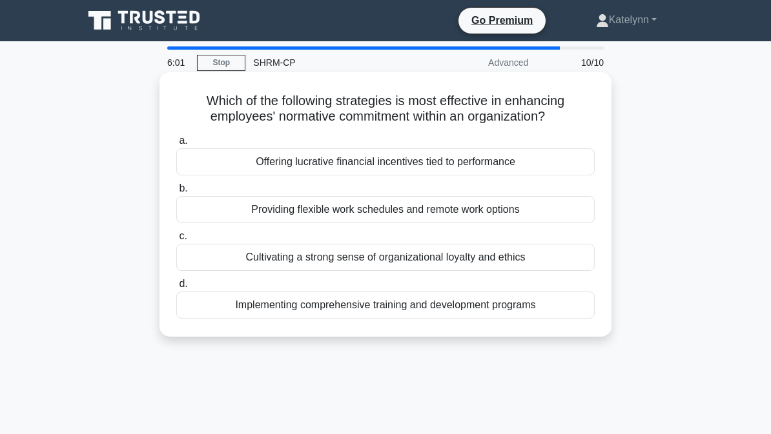
click at [539, 264] on div "Cultivating a strong sense of organizational loyalty and ethics" at bounding box center [385, 257] width 418 height 27
click at [176, 241] on input "c. Cultivating a strong sense of organizational loyalty and ethics" at bounding box center [176, 236] width 0 height 8
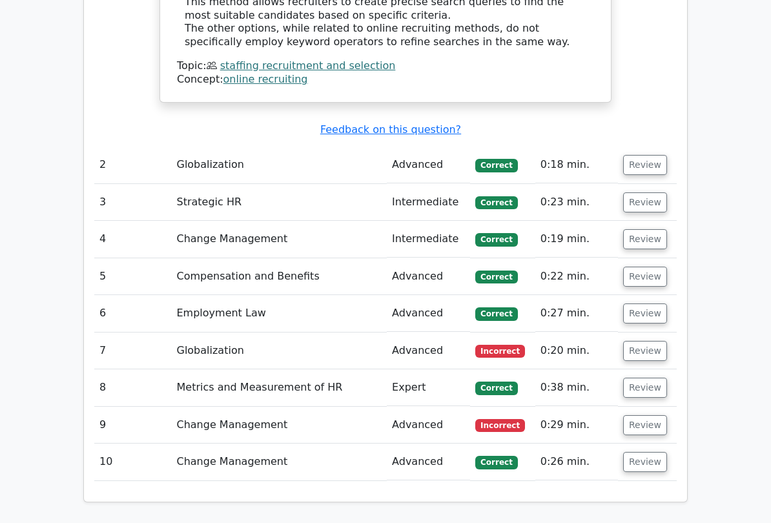
scroll to position [1487, 0]
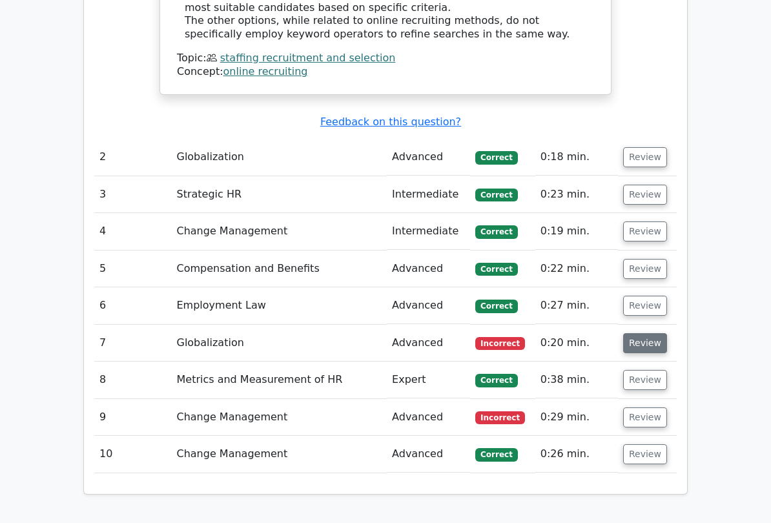
click at [645, 333] on button "Review" at bounding box center [645, 343] width 44 height 20
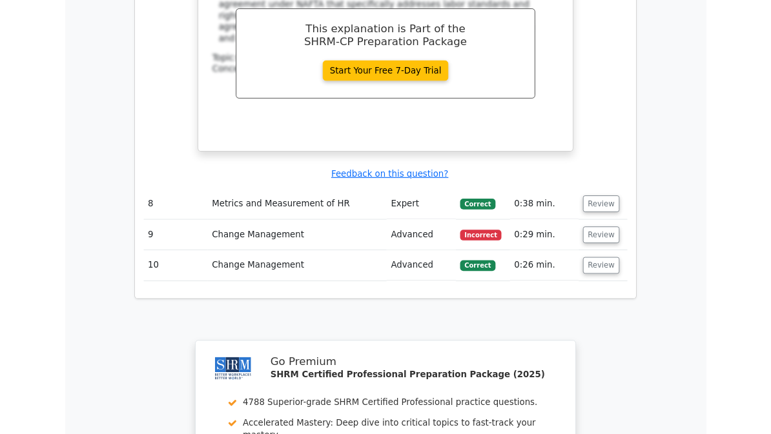
scroll to position [2139, 0]
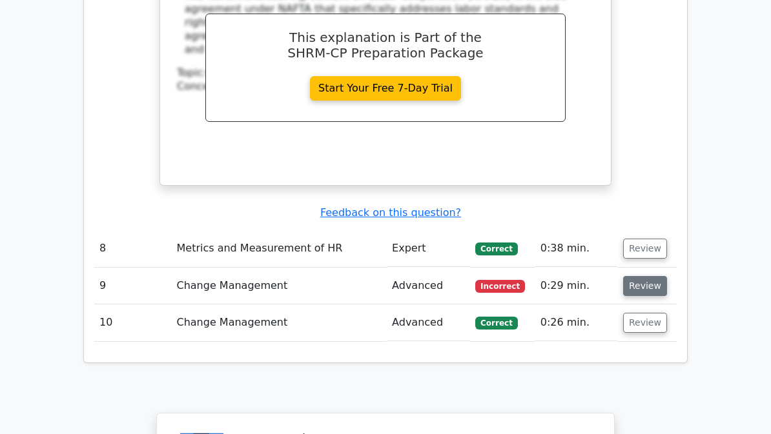
click at [645, 276] on button "Review" at bounding box center [645, 286] width 44 height 20
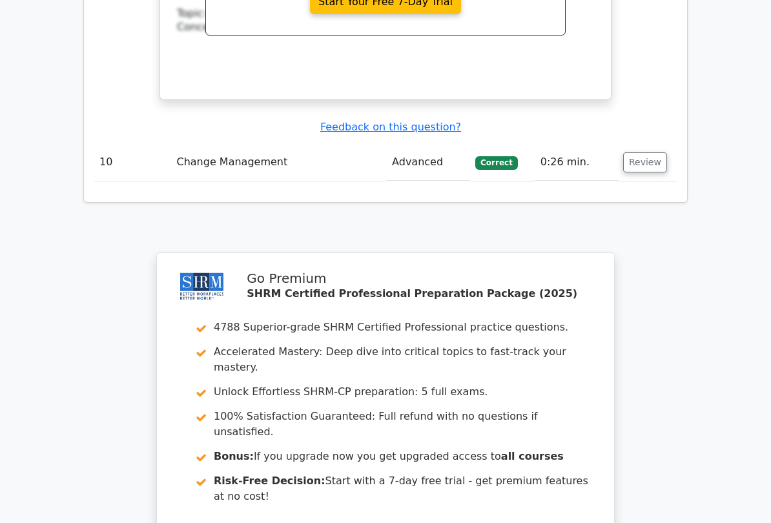
scroll to position [2982, 0]
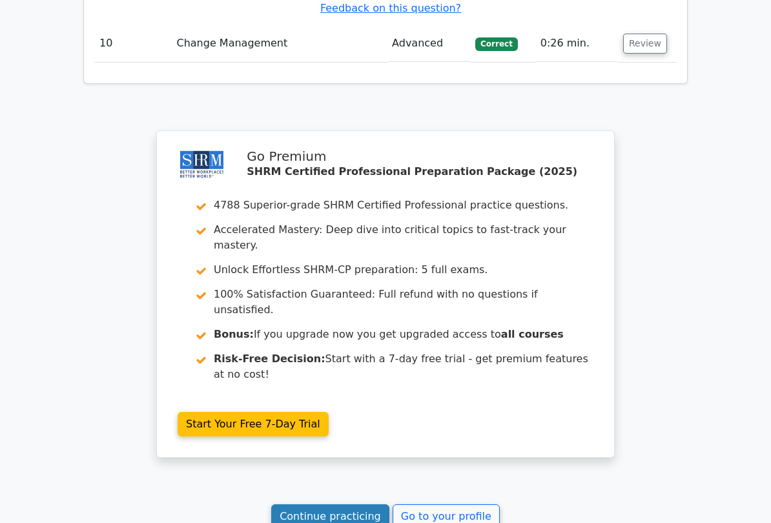
click at [329, 434] on link "Continue practicing" at bounding box center [330, 517] width 118 height 25
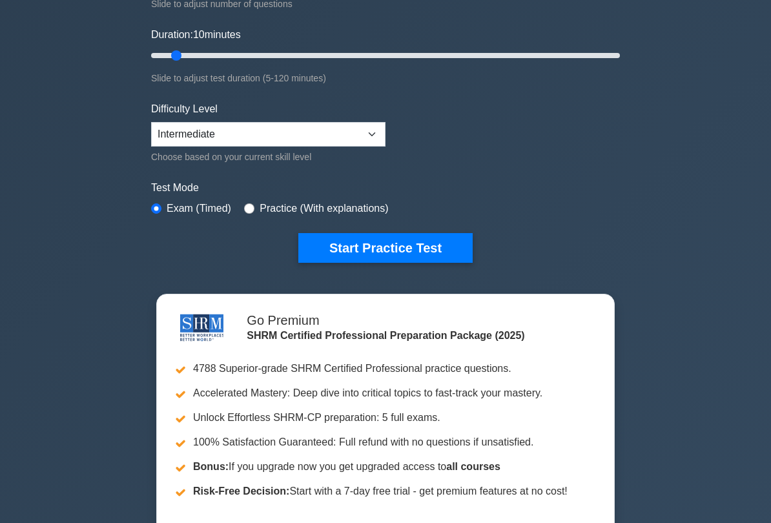
scroll to position [224, 0]
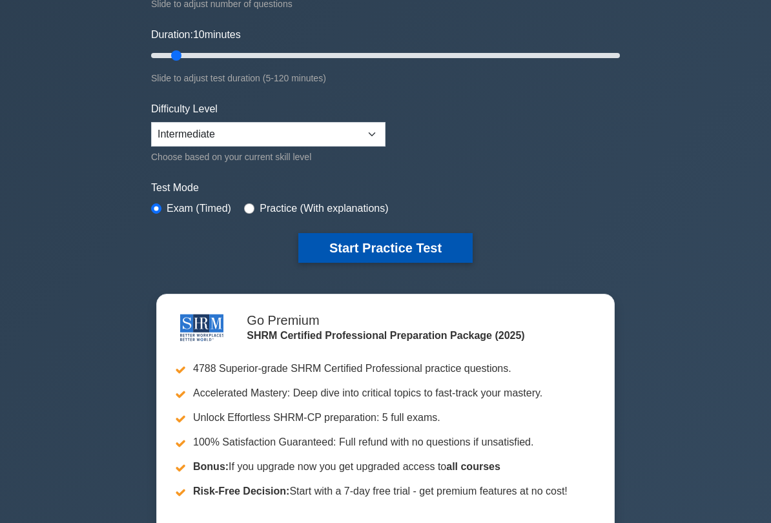
click at [352, 250] on button "Start Practice Test" at bounding box center [385, 248] width 174 height 30
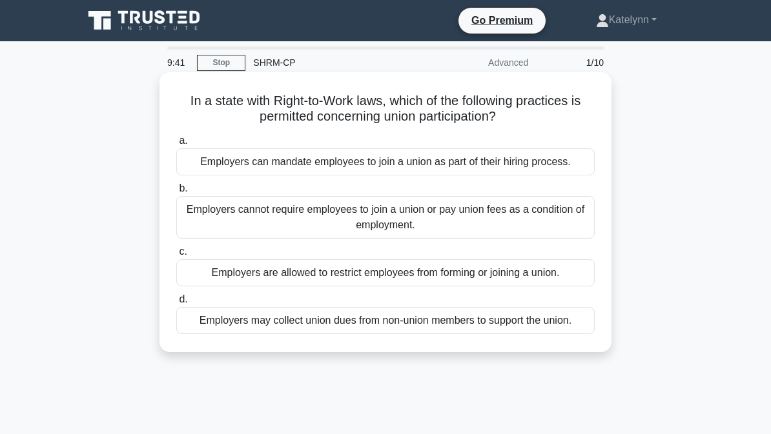
click at [550, 239] on div "Employers cannot require employees to join a union or pay union fees as a condi…" at bounding box center [385, 217] width 418 height 43
click at [176, 193] on input "b. Employers cannot require employees to join a union or pay union fees as a co…" at bounding box center [176, 189] width 0 height 8
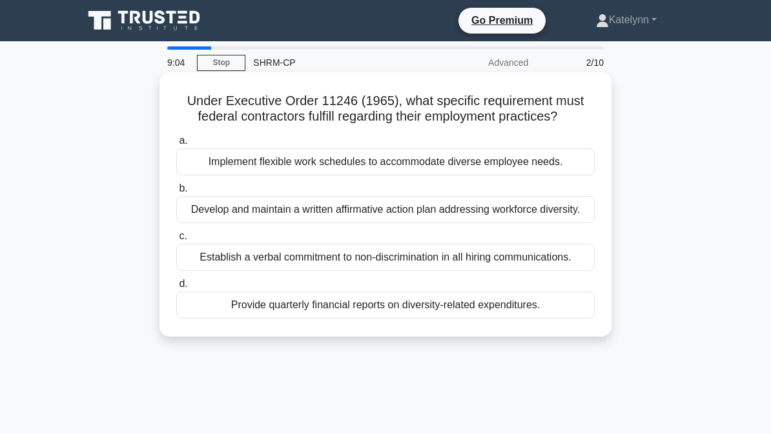
click at [560, 223] on div "Develop and maintain a written affirmative action plan addressing workforce div…" at bounding box center [385, 209] width 418 height 27
click at [176, 193] on input "b. Develop and maintain a written affirmative action plan addressing workforce …" at bounding box center [176, 189] width 0 height 8
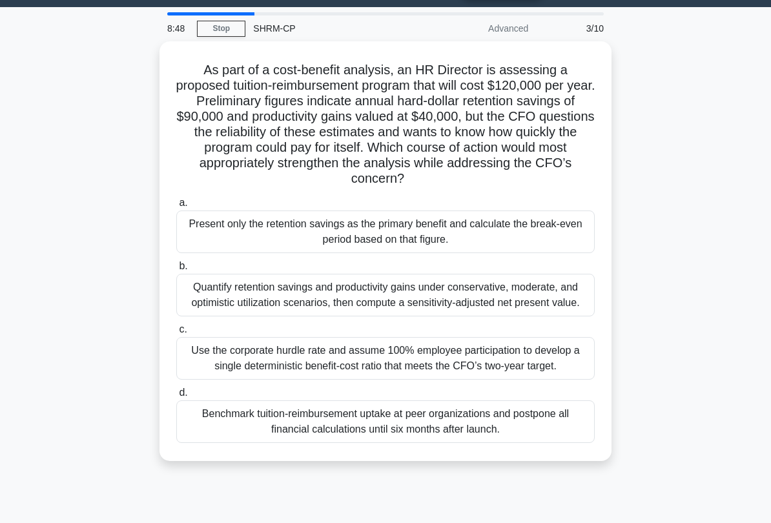
scroll to position [41, 0]
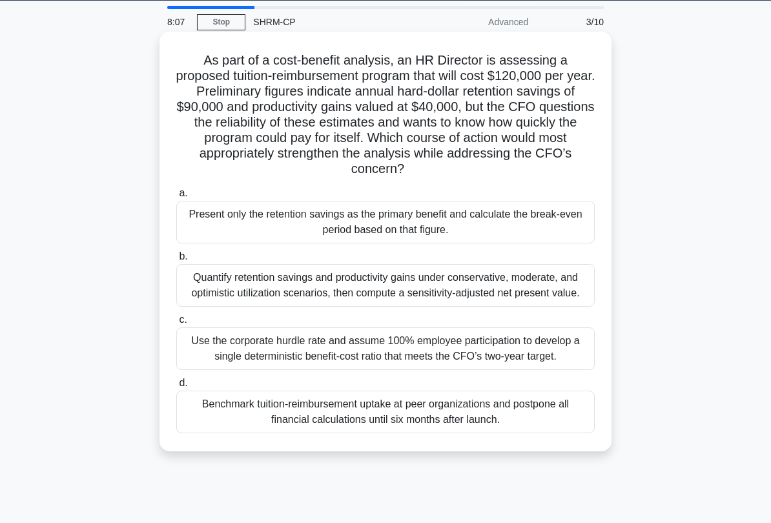
click at [522, 274] on div "Quantify retention savings and productivity gains under conservative, moderate,…" at bounding box center [385, 285] width 418 height 43
click at [176, 261] on input "b. Quantify retention savings and productivity gains under conservative, modera…" at bounding box center [176, 256] width 0 height 8
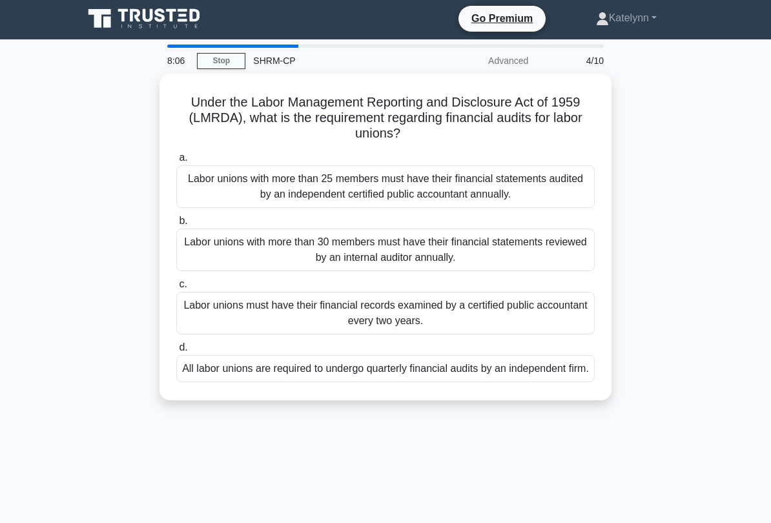
scroll to position [0, 0]
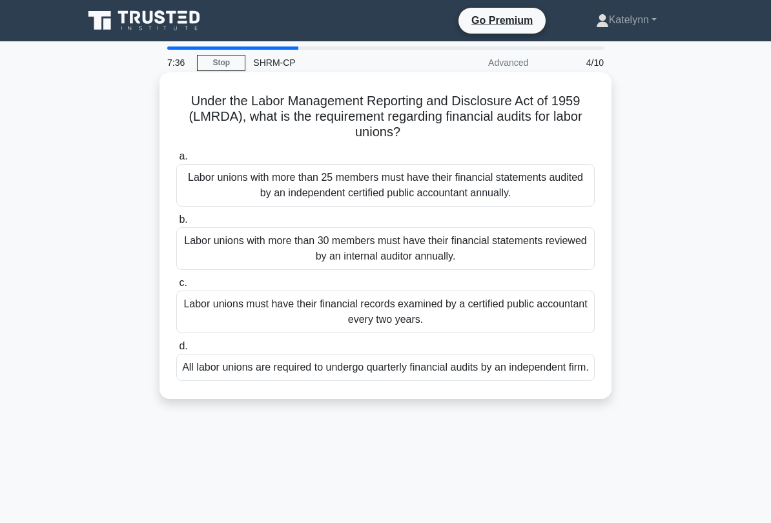
click at [494, 187] on div "Labor unions with more than 25 members must have their financial statements aud…" at bounding box center [385, 185] width 418 height 43
click at [176, 161] on input "a. Labor unions with more than 25 members must have their financial statements …" at bounding box center [176, 156] width 0 height 8
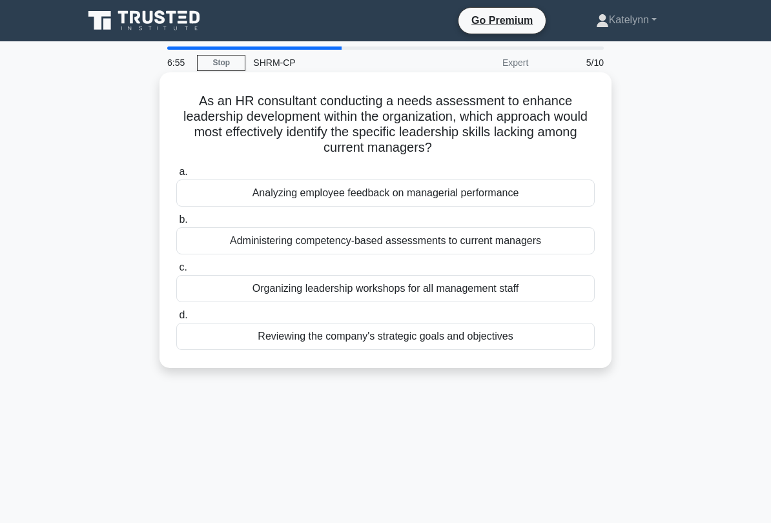
click at [569, 254] on div "Administering competency-based assessments to current managers" at bounding box center [385, 240] width 418 height 27
click at [176, 224] on input "b. Administering competency-based assessments to current managers" at bounding box center [176, 220] width 0 height 8
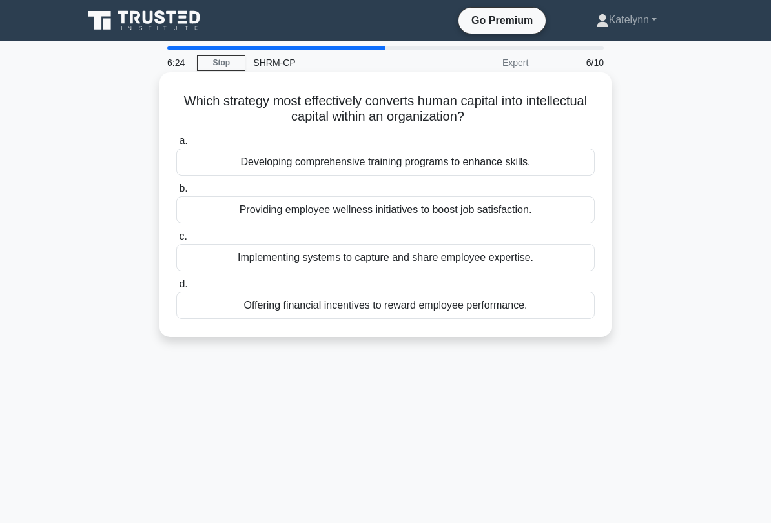
click at [571, 170] on div "Developing comprehensive training programs to enhance skills." at bounding box center [385, 161] width 418 height 27
click at [176, 145] on input "a. Developing comprehensive training programs to enhance skills." at bounding box center [176, 141] width 0 height 8
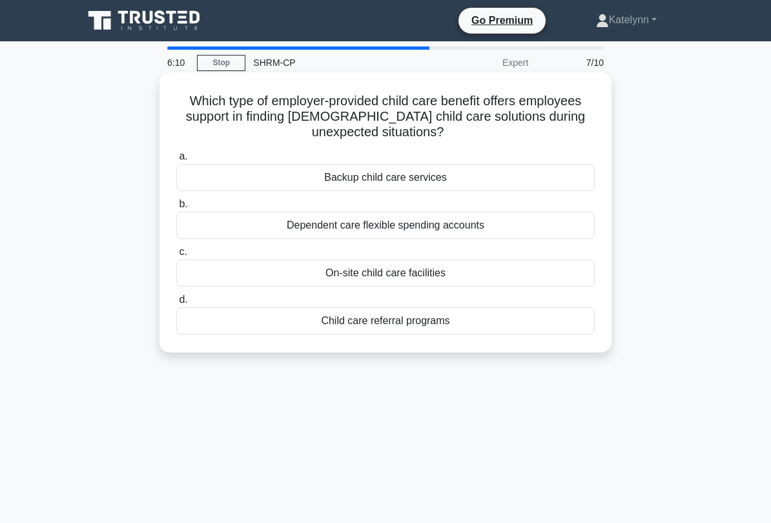
click at [565, 223] on div "Dependent care flexible spending accounts" at bounding box center [385, 225] width 418 height 27
click at [176, 209] on input "b. Dependent care flexible spending accounts" at bounding box center [176, 204] width 0 height 8
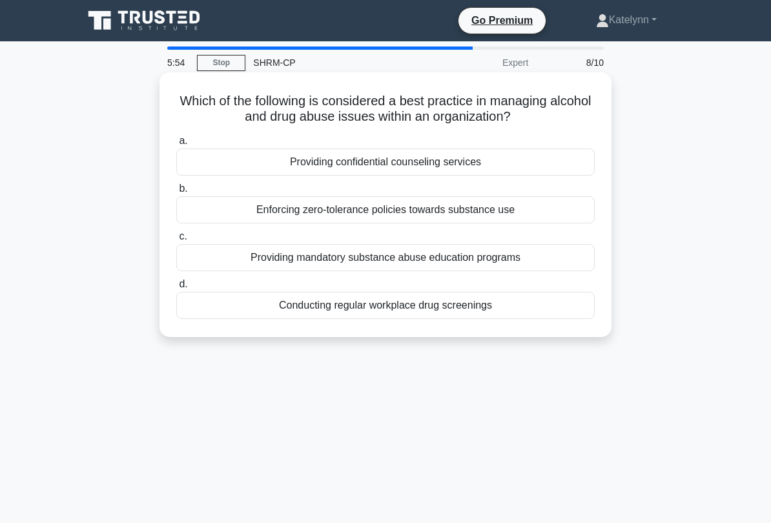
click at [479, 170] on div "Providing confidential counseling services" at bounding box center [385, 161] width 418 height 27
click at [176, 145] on input "a. Providing confidential counseling services" at bounding box center [176, 141] width 0 height 8
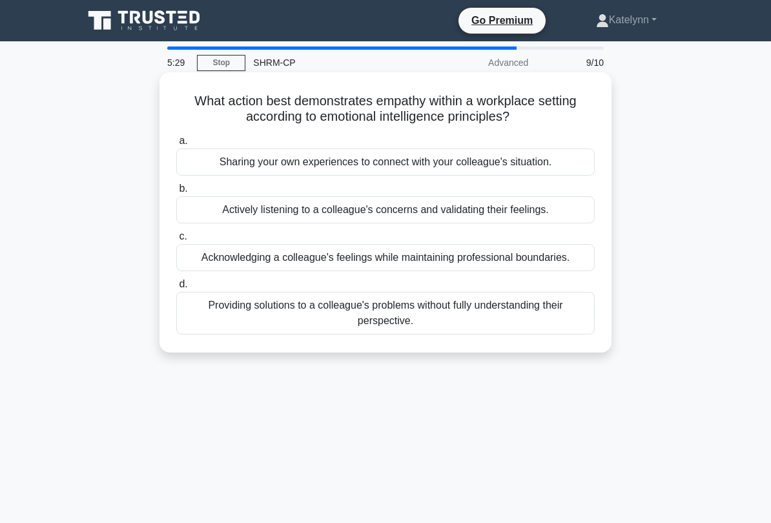
click at [562, 209] on div "Actively listening to a colleague's concerns and validating their feelings." at bounding box center [385, 209] width 418 height 27
click at [176, 193] on input "b. Actively listening to a colleague's concerns and validating their feelings." at bounding box center [176, 189] width 0 height 8
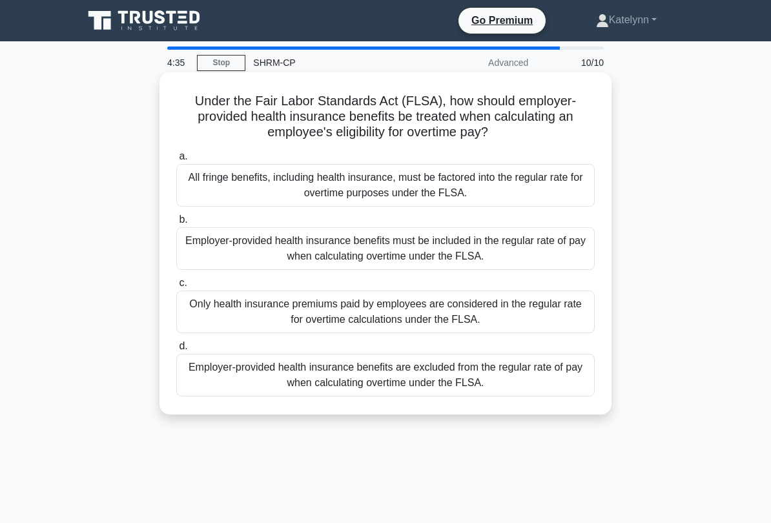
click at [543, 194] on div "All fringe benefits, including health insurance, must be factored into the regu…" at bounding box center [385, 185] width 418 height 43
click at [176, 161] on input "a. All fringe benefits, including health insurance, must be factored into the r…" at bounding box center [176, 156] width 0 height 8
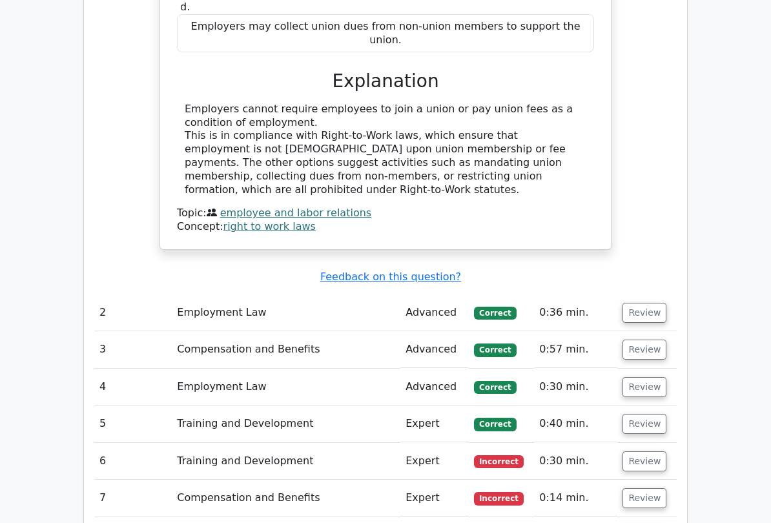
scroll to position [1326, 0]
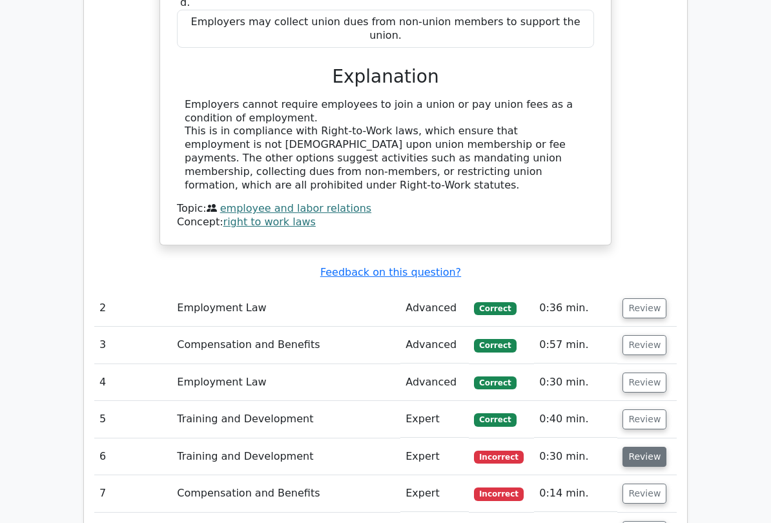
click at [649, 434] on button "Review" at bounding box center [644, 457] width 44 height 20
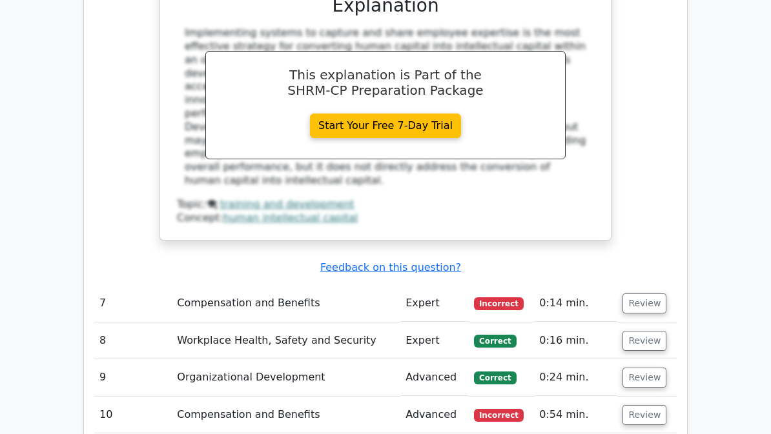
scroll to position [2050, 0]
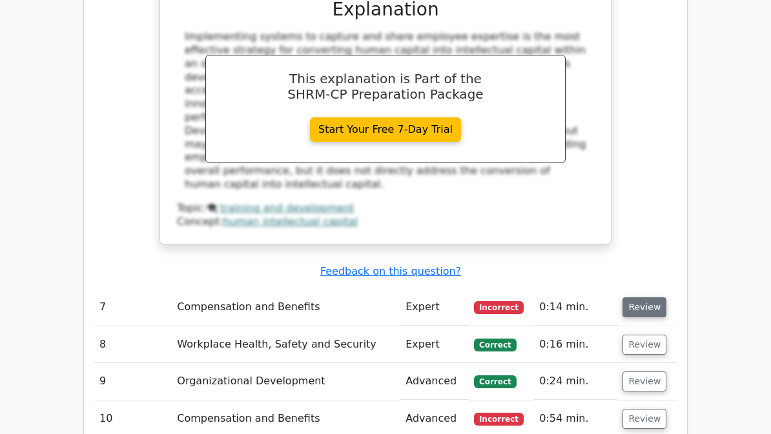
click at [646, 298] on button "Review" at bounding box center [644, 308] width 44 height 20
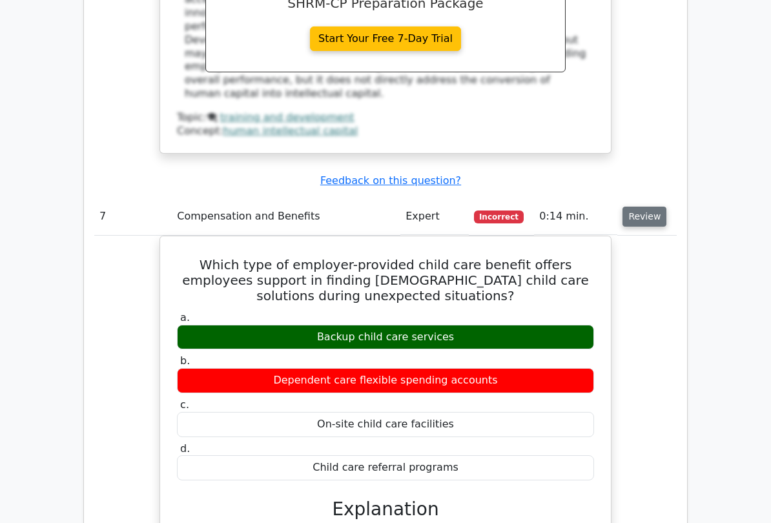
scroll to position [2186, 0]
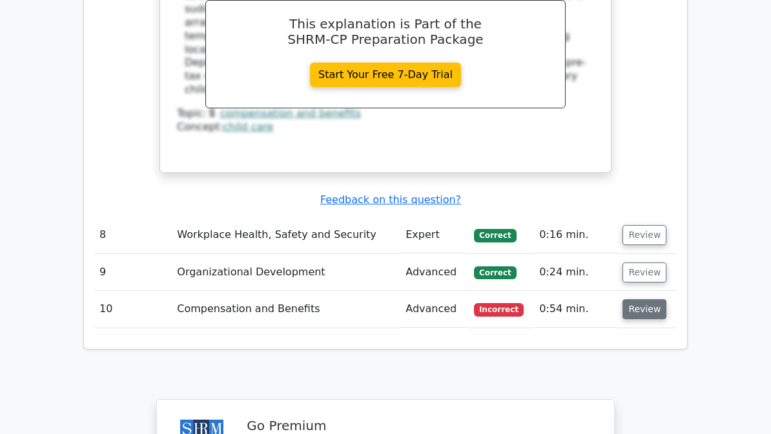
click at [650, 300] on button "Review" at bounding box center [644, 310] width 44 height 20
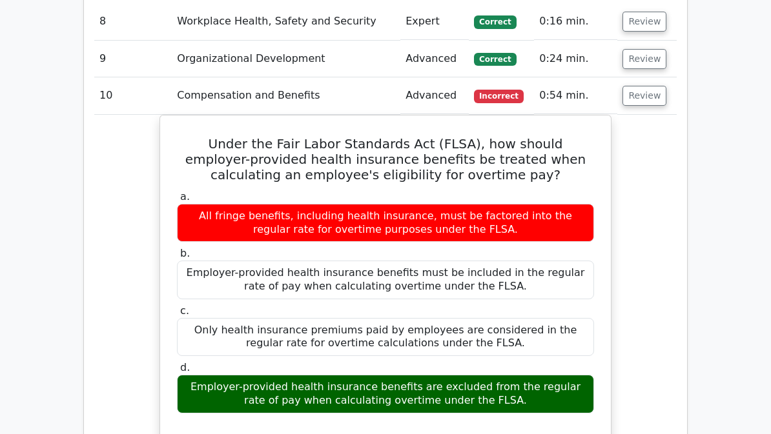
scroll to position [2910, 0]
